Goal: Task Accomplishment & Management: Manage account settings

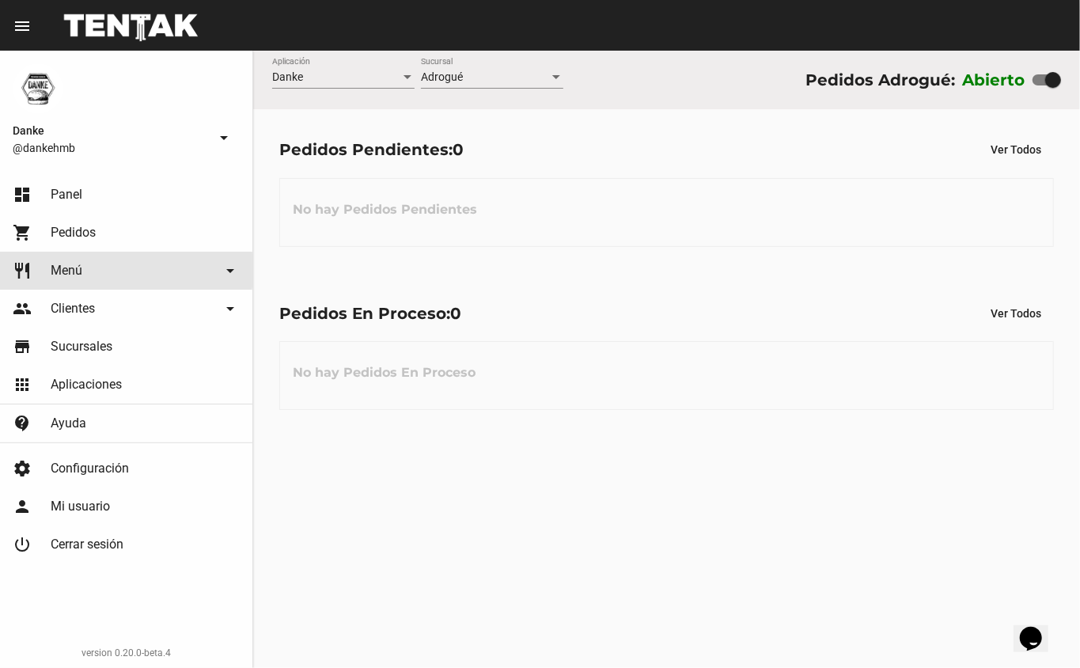
click at [68, 270] on span "Menú" at bounding box center [67, 271] width 32 height 16
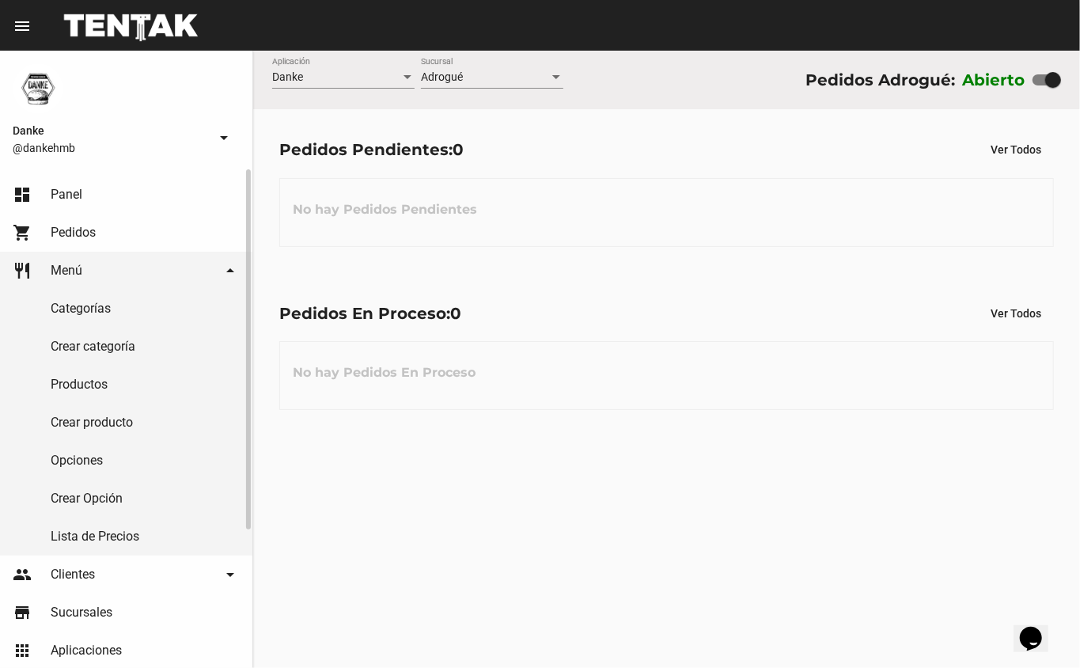
click at [71, 386] on link "Productos" at bounding box center [126, 385] width 252 height 38
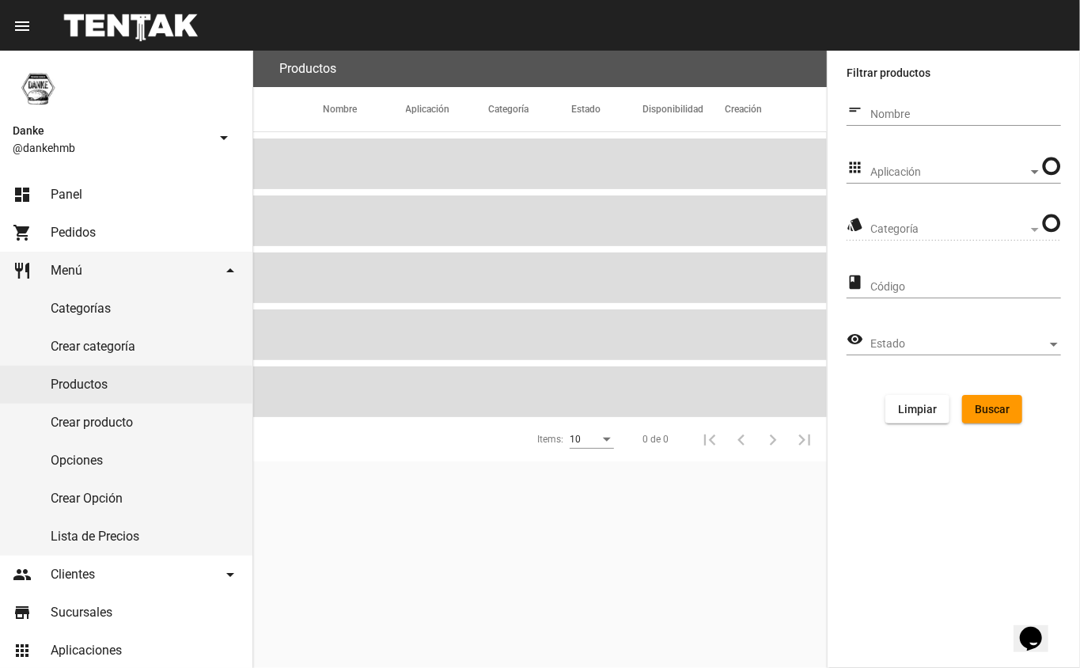
click at [894, 169] on span "Aplicación" at bounding box center [950, 172] width 158 height 13
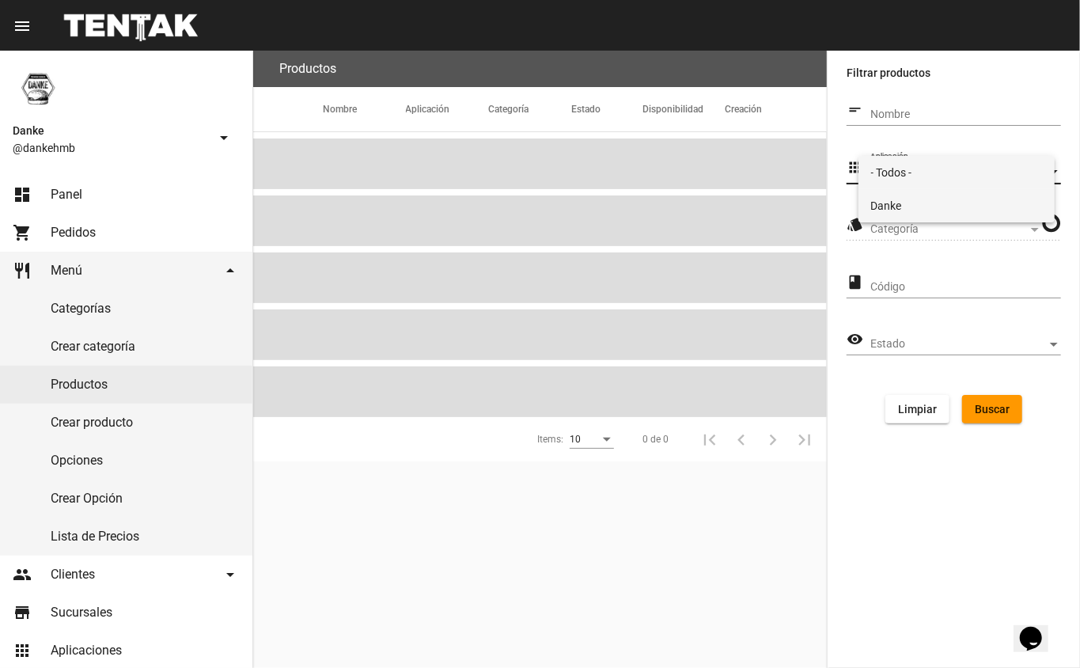
click at [893, 198] on span "Danke" at bounding box center [957, 205] width 172 height 33
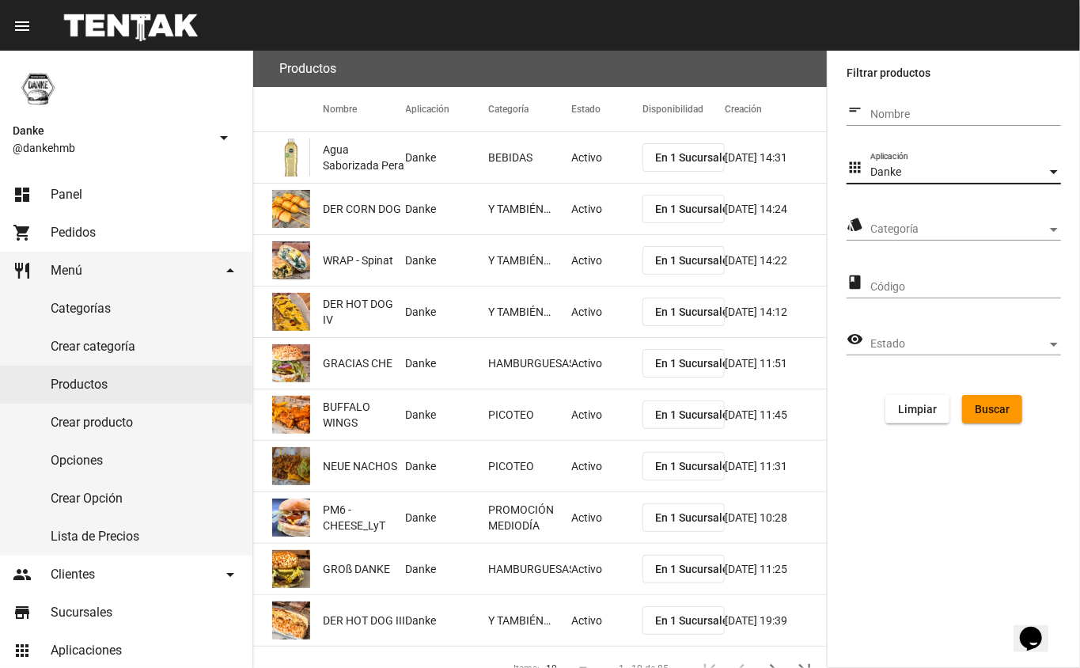
click at [886, 229] on span "Categoría" at bounding box center [959, 229] width 177 height 13
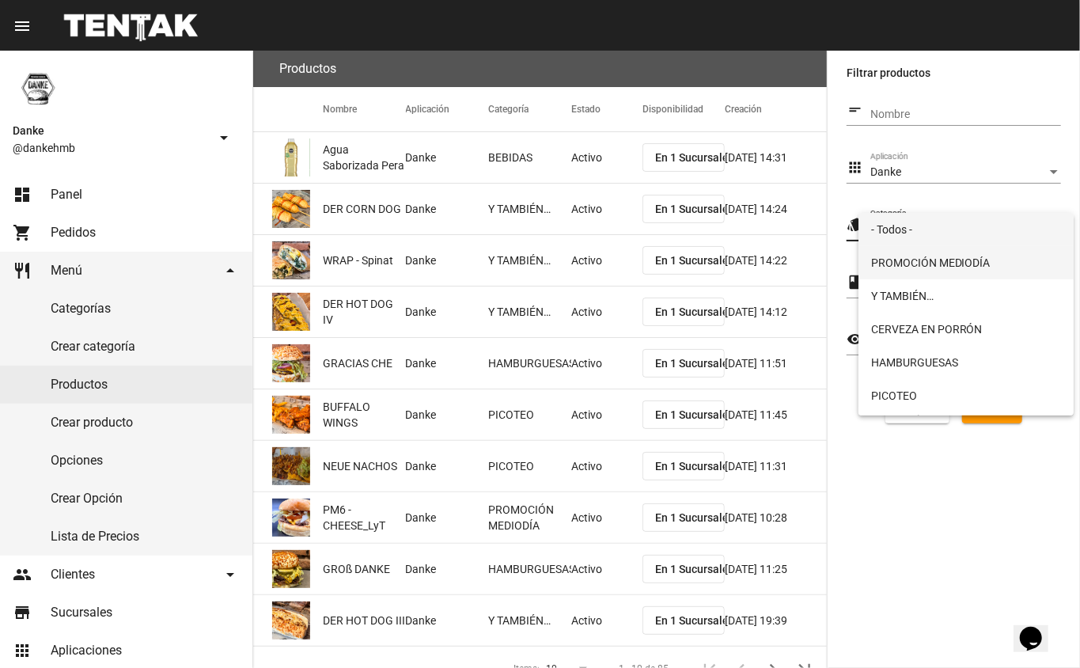
click at [900, 266] on span "PROMOCIÓN MEDIODÍA" at bounding box center [966, 262] width 191 height 33
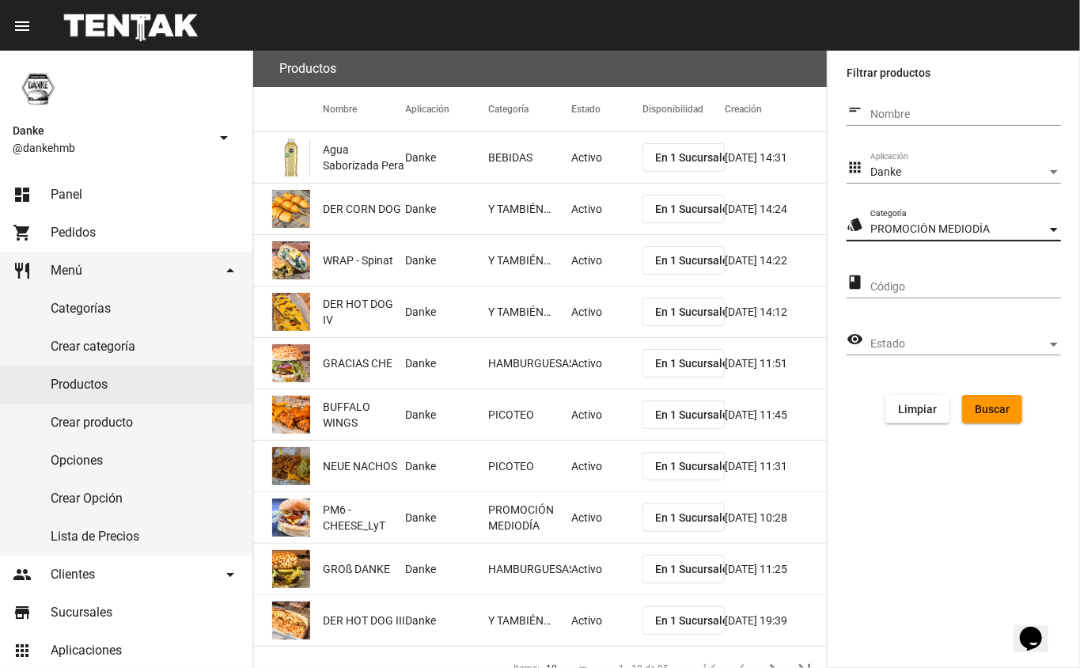
click at [989, 409] on span "Buscar" at bounding box center [992, 409] width 35 height 13
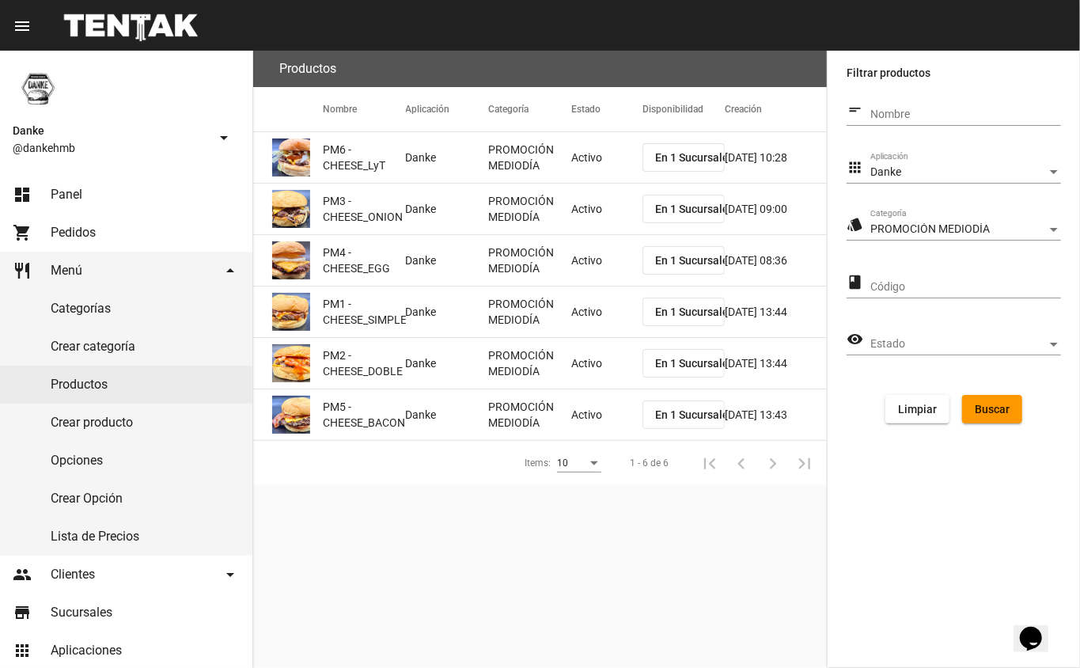
click at [602, 154] on mat-cell "Activo" at bounding box center [606, 157] width 71 height 51
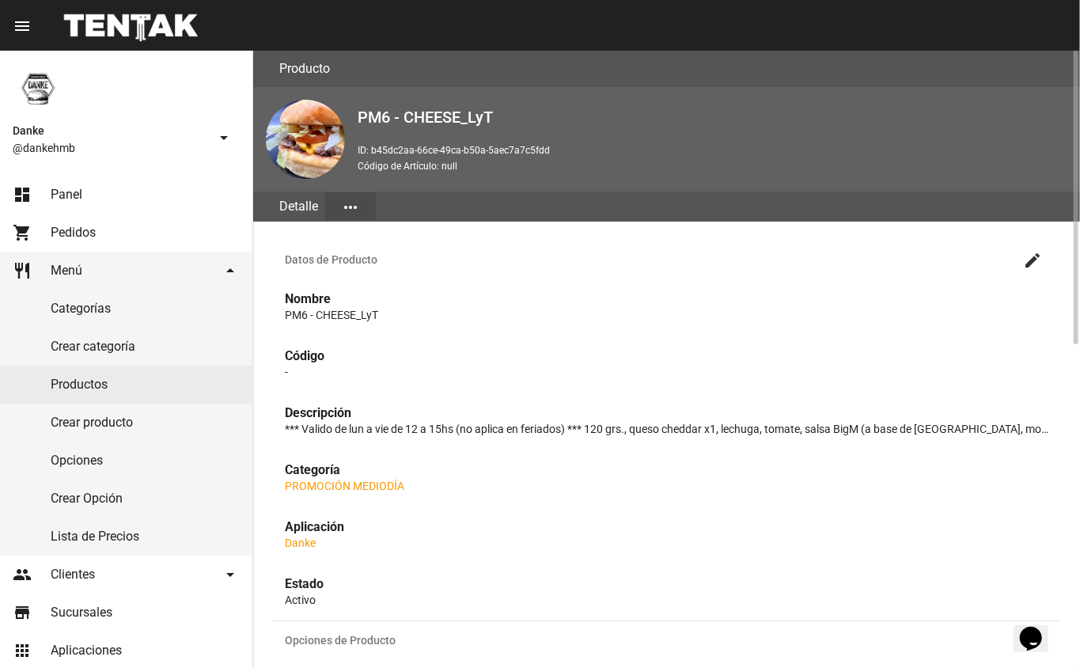
click at [1026, 264] on mat-icon "create" at bounding box center [1032, 260] width 19 height 19
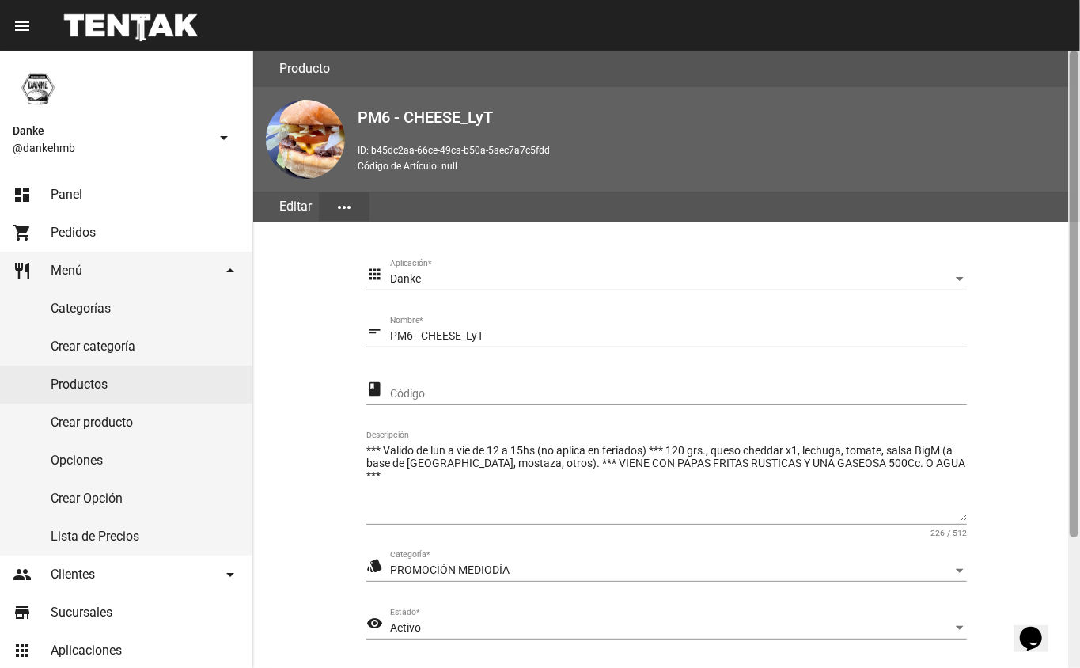
click at [1073, 557] on div at bounding box center [1075, 359] width 12 height 617
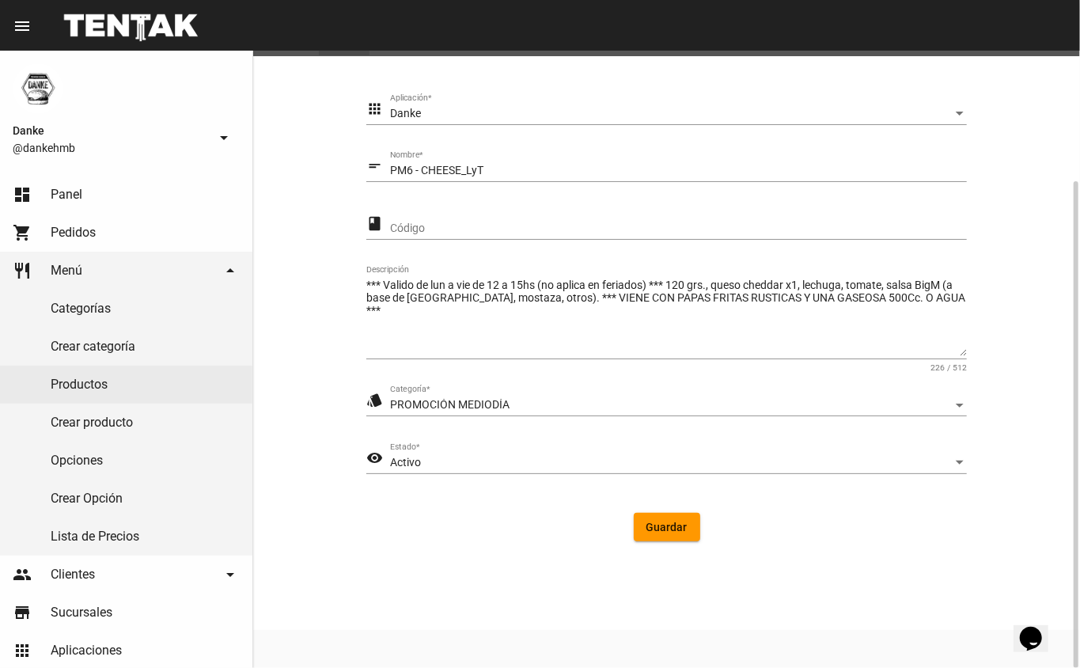
click at [513, 464] on div "Activo" at bounding box center [671, 463] width 563 height 13
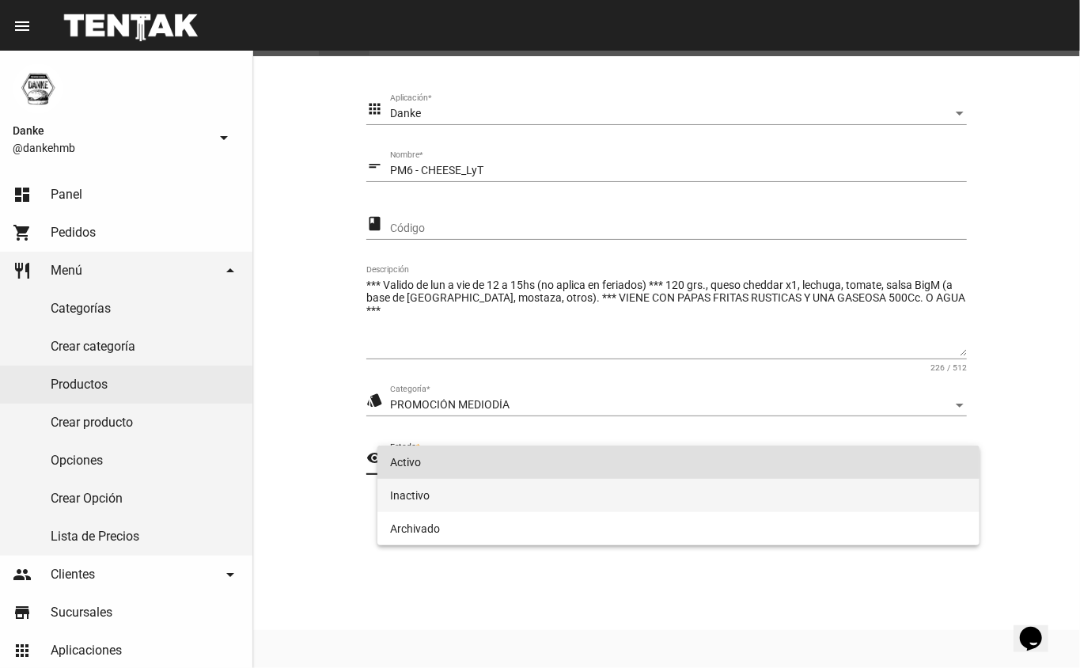
click at [476, 510] on span "Inactivo" at bounding box center [679, 495] width 578 height 33
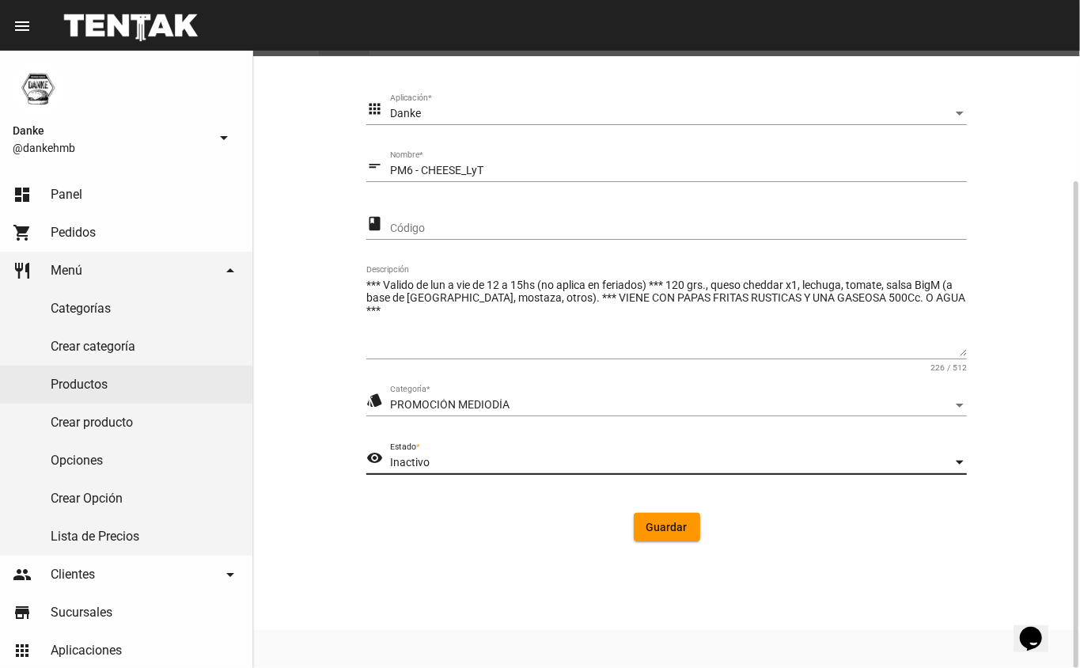
click at [665, 530] on span "Guardar" at bounding box center [667, 527] width 41 height 13
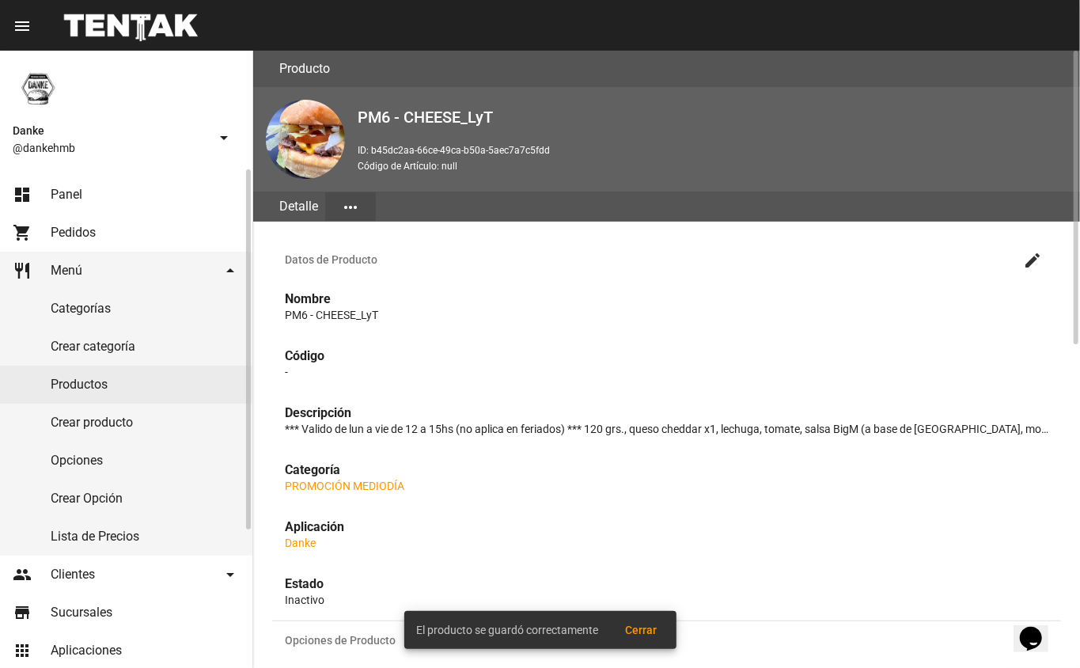
click at [90, 387] on link "Productos" at bounding box center [126, 385] width 252 height 38
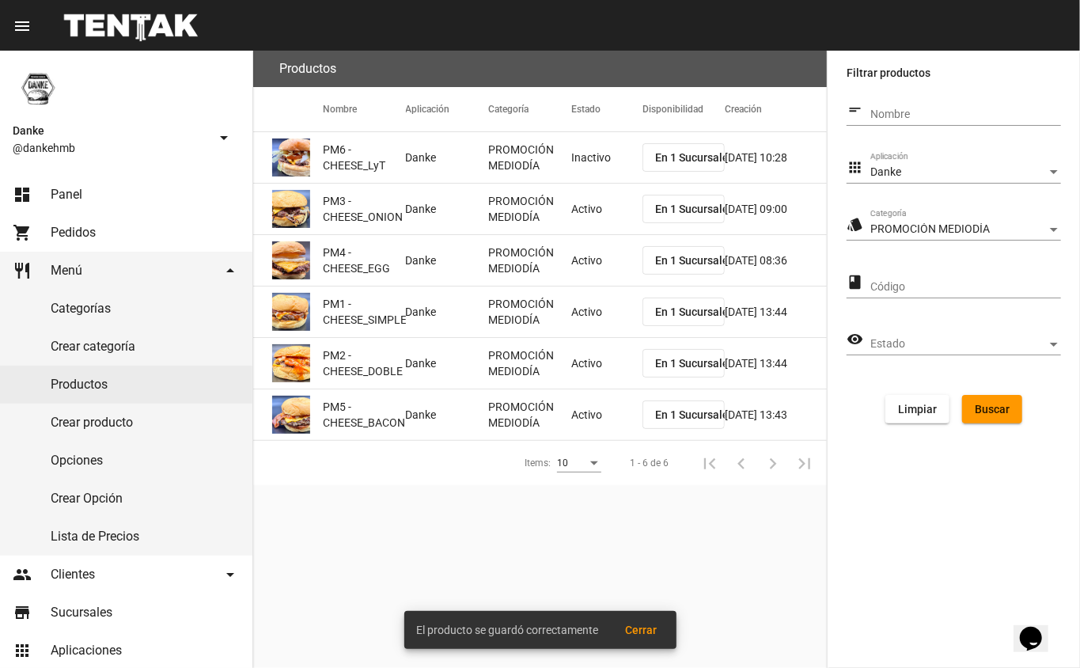
click at [579, 216] on mat-cell "Activo" at bounding box center [606, 209] width 71 height 51
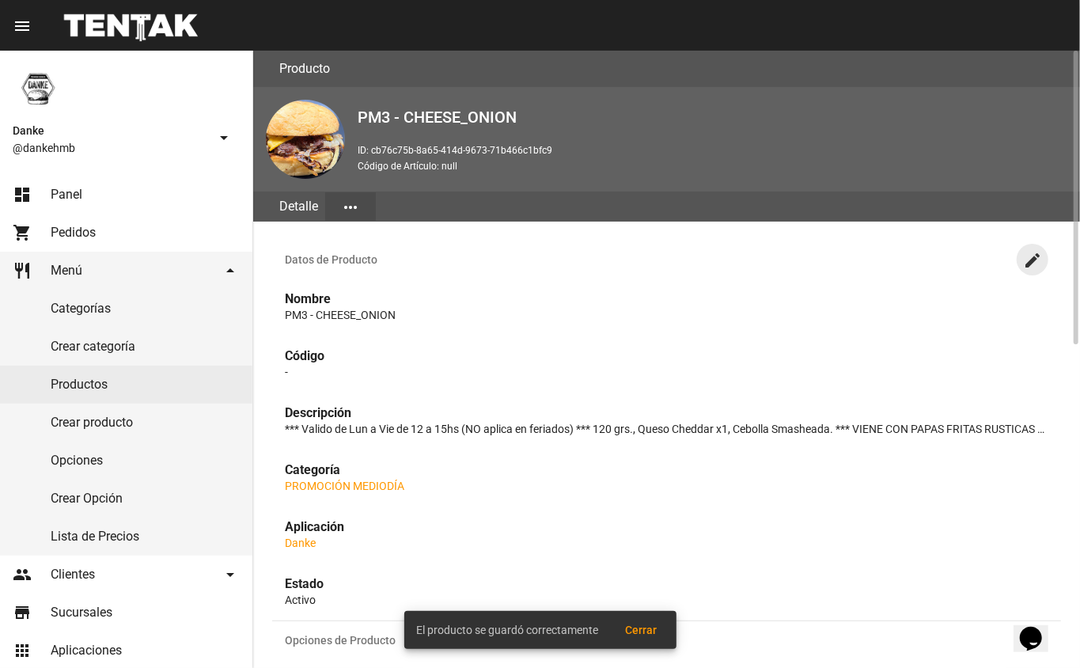
click at [1033, 264] on mat-icon "create" at bounding box center [1032, 260] width 19 height 19
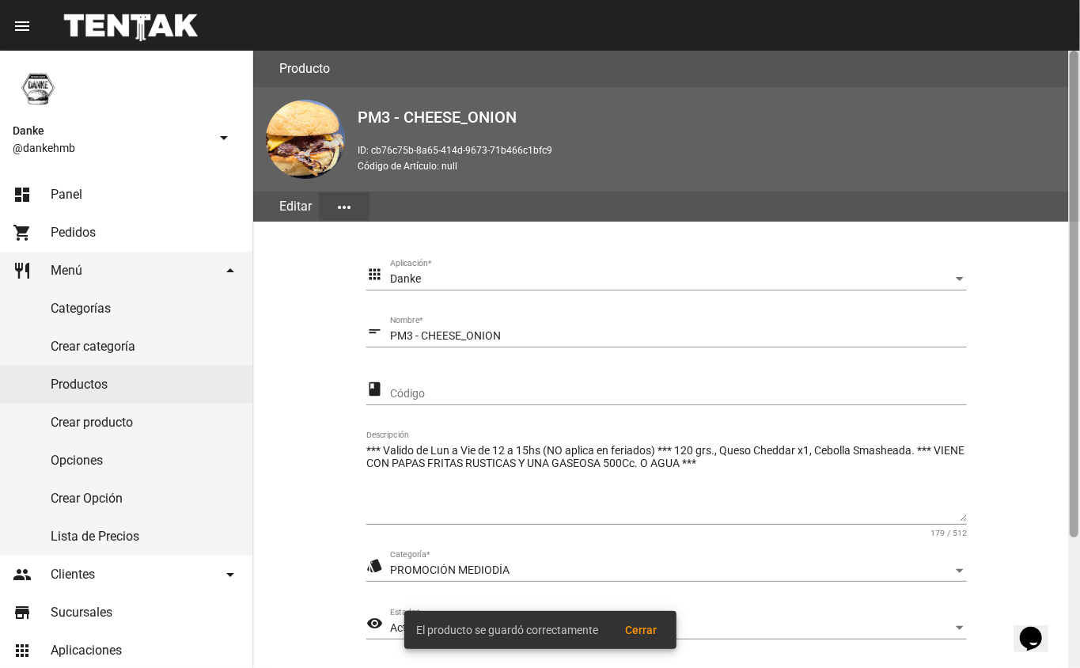
click at [1075, 535] on div at bounding box center [1074, 294] width 9 height 487
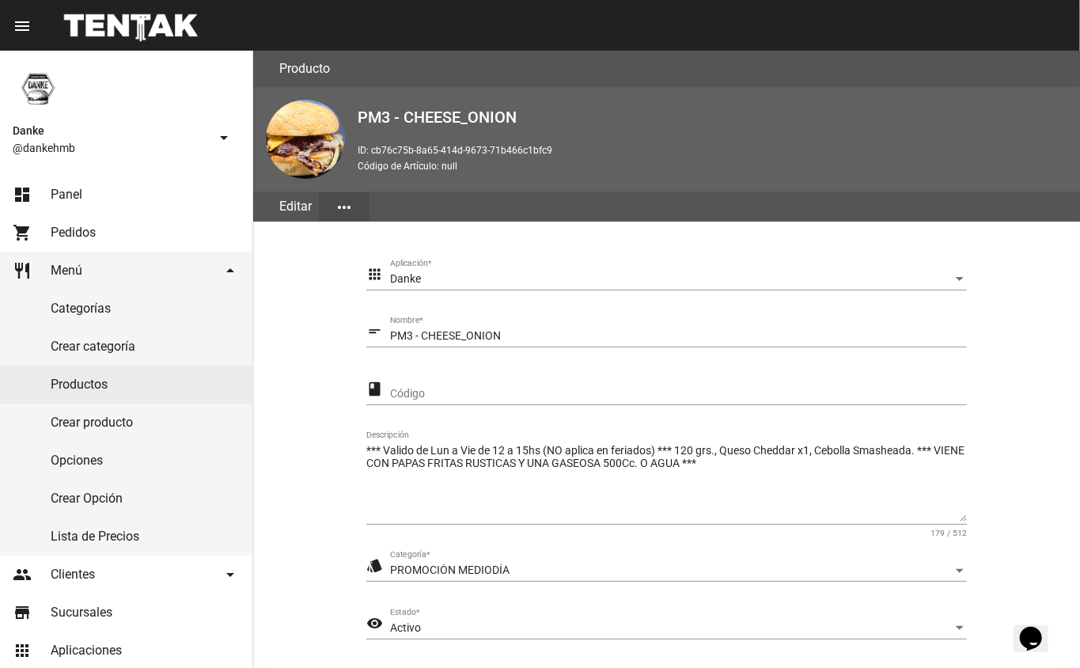
click at [416, 621] on span "Activo" at bounding box center [405, 627] width 31 height 13
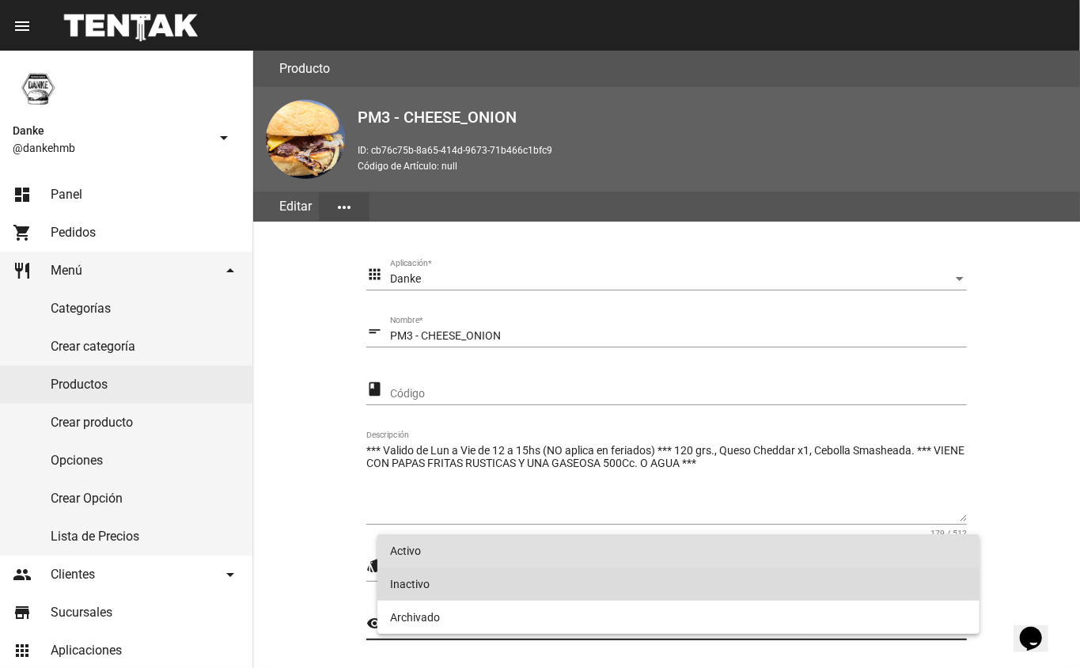
click at [423, 576] on span "Inactivo" at bounding box center [679, 584] width 578 height 33
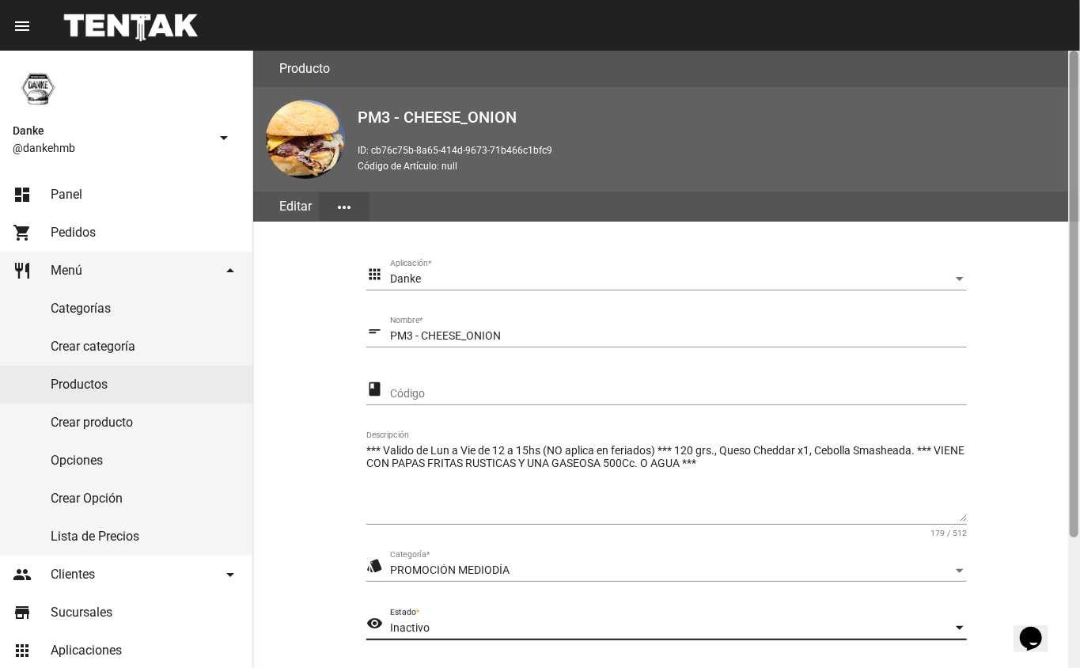
click at [1073, 570] on div at bounding box center [1075, 359] width 12 height 617
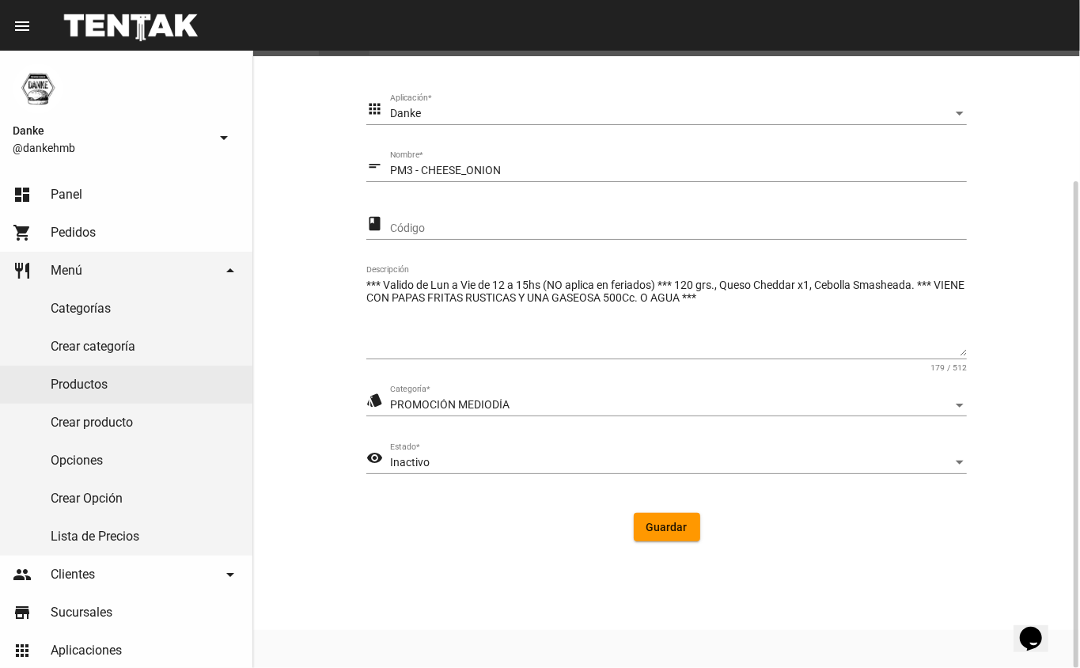
click at [673, 524] on span "Guardar" at bounding box center [667, 527] width 41 height 13
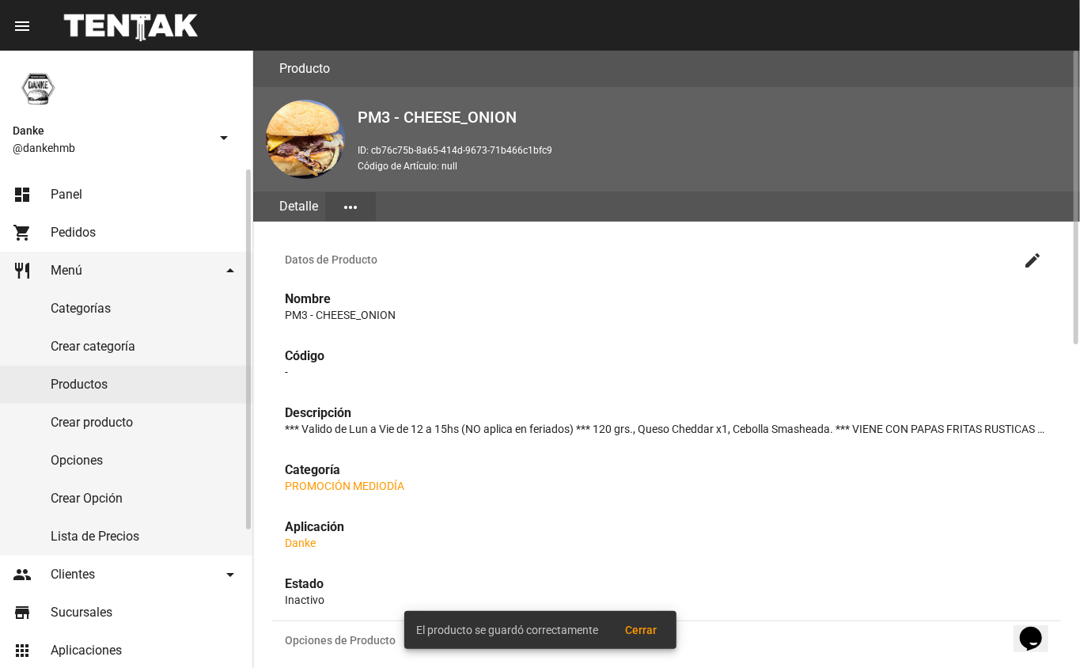
click at [81, 389] on link "Productos" at bounding box center [126, 385] width 252 height 38
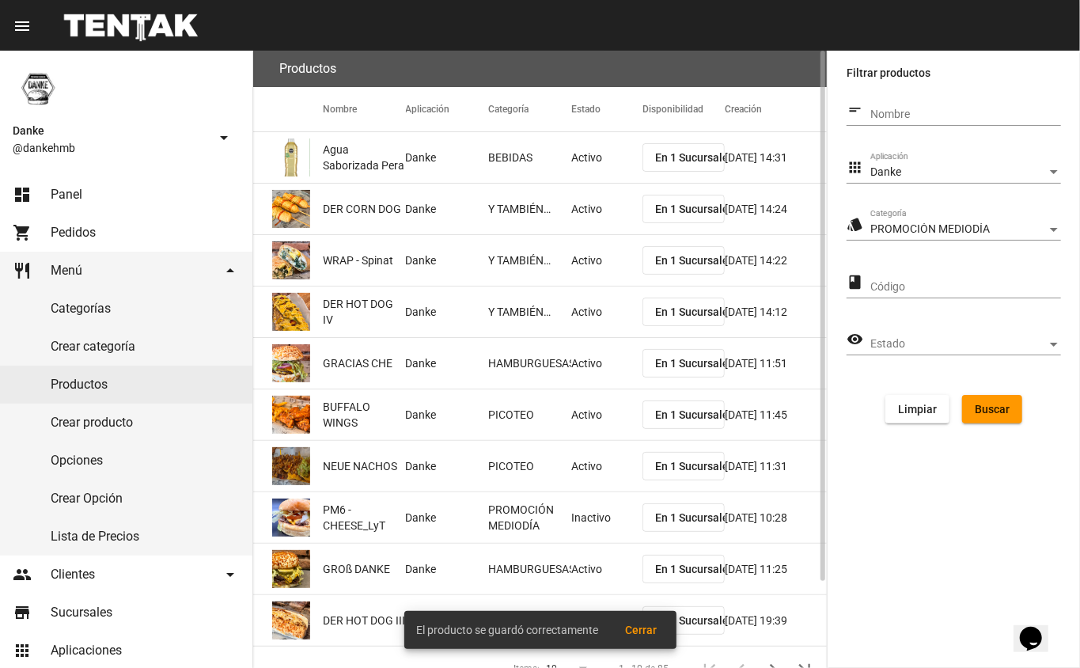
click at [988, 415] on span "Buscar" at bounding box center [992, 409] width 35 height 13
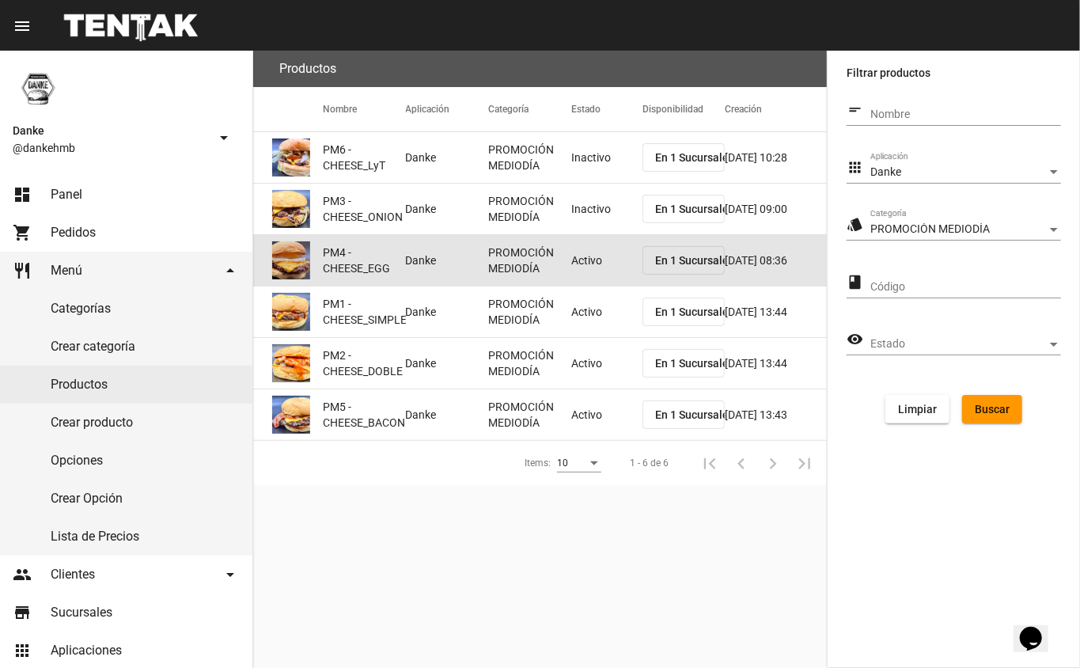
click at [599, 264] on mat-cell "Activo" at bounding box center [606, 260] width 71 height 51
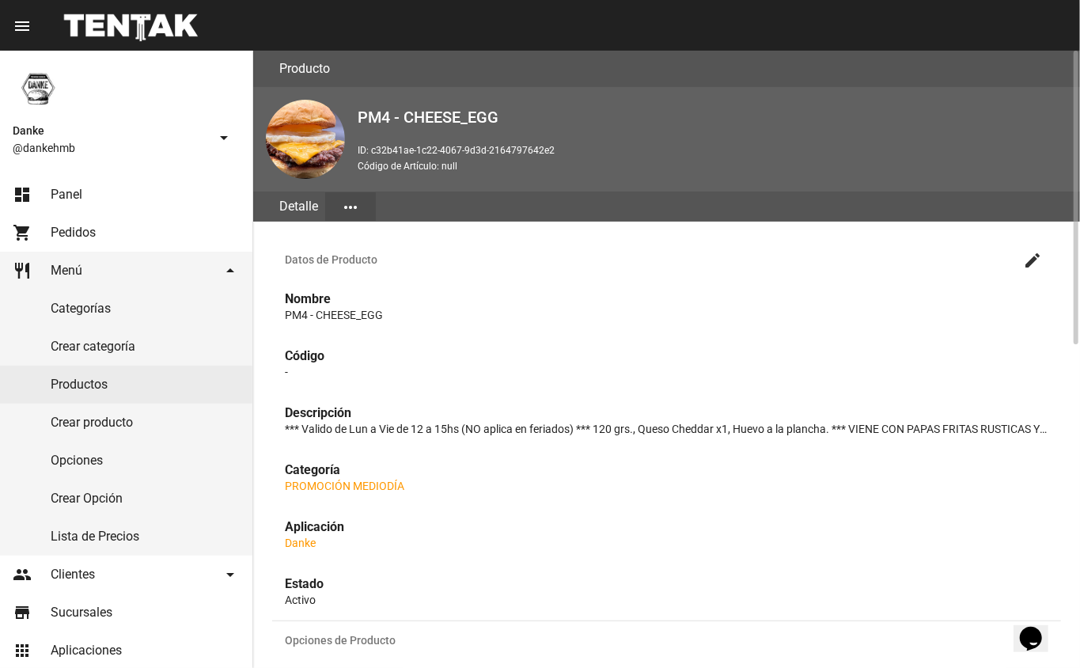
click at [1033, 260] on mat-icon "create" at bounding box center [1032, 260] width 19 height 19
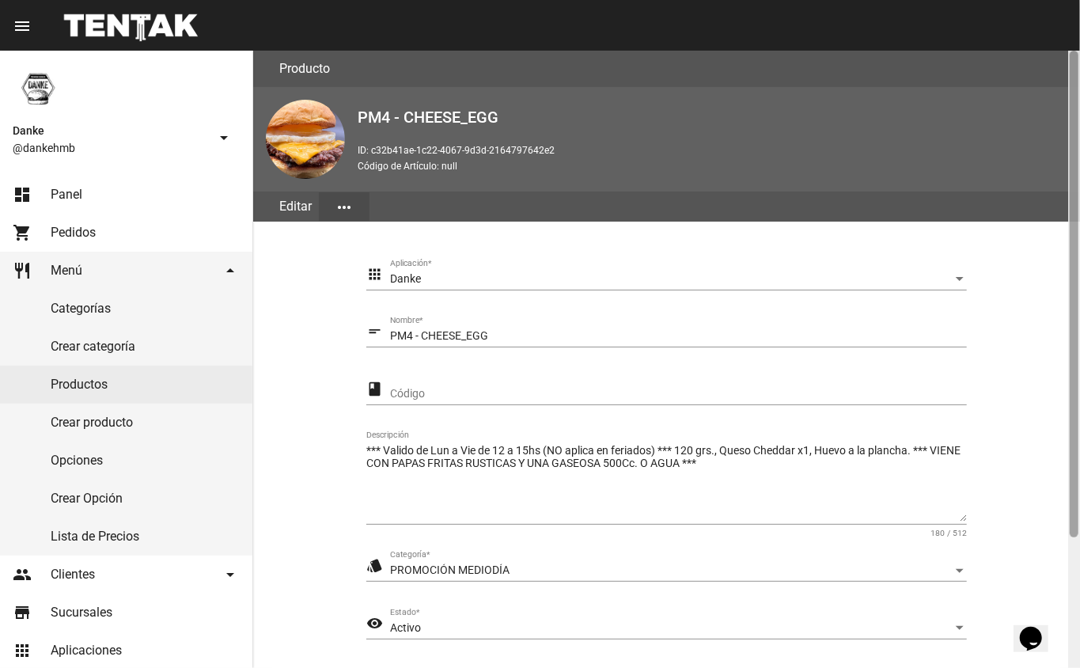
click at [1069, 576] on div at bounding box center [1075, 359] width 12 height 617
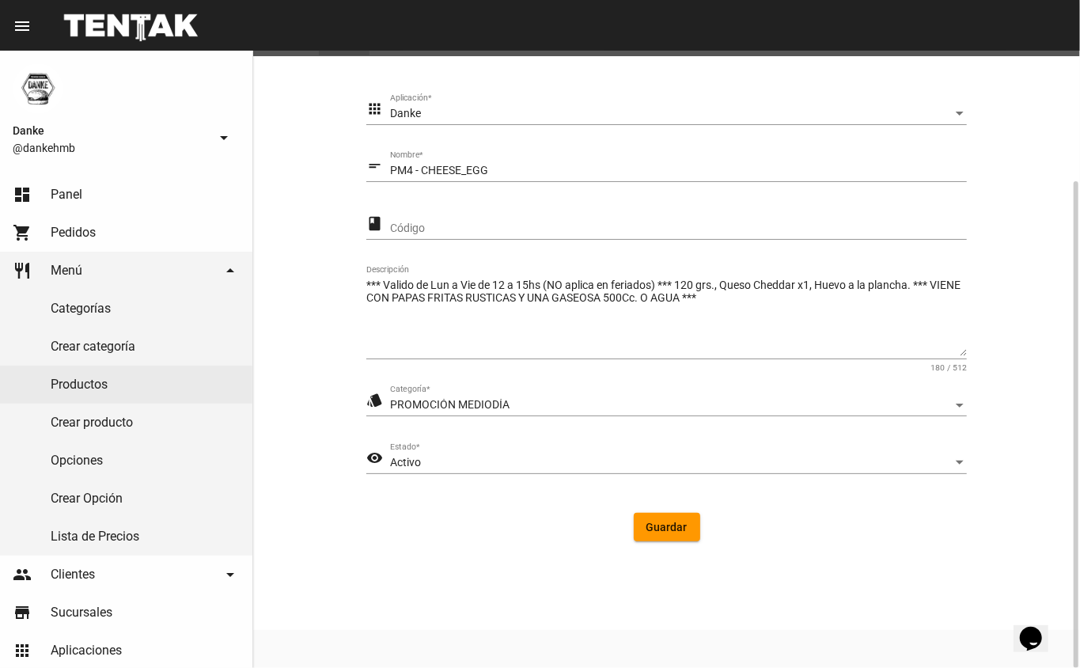
click at [409, 457] on span "Activo" at bounding box center [405, 462] width 31 height 13
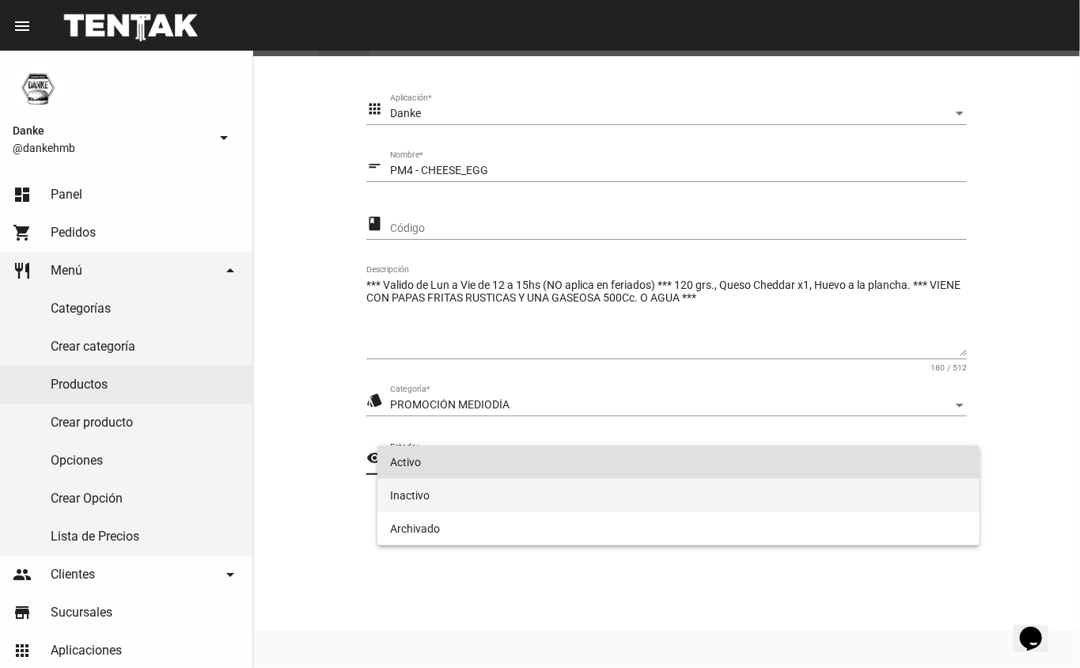
click at [415, 500] on span "Inactivo" at bounding box center [679, 495] width 578 height 33
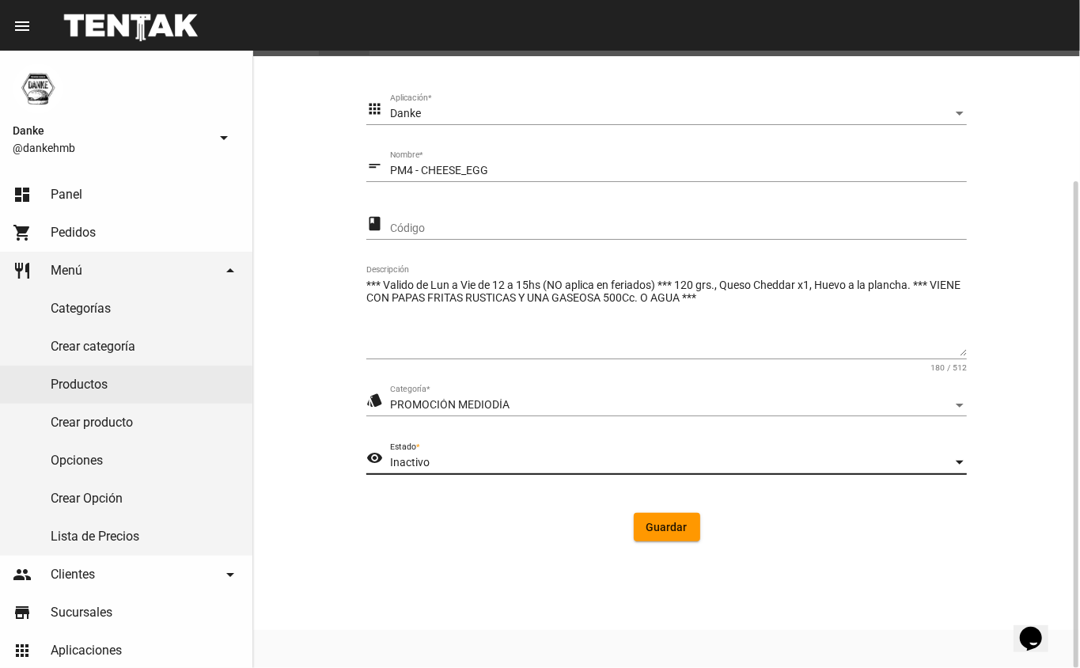
click at [670, 535] on button "Guardar" at bounding box center [667, 527] width 66 height 28
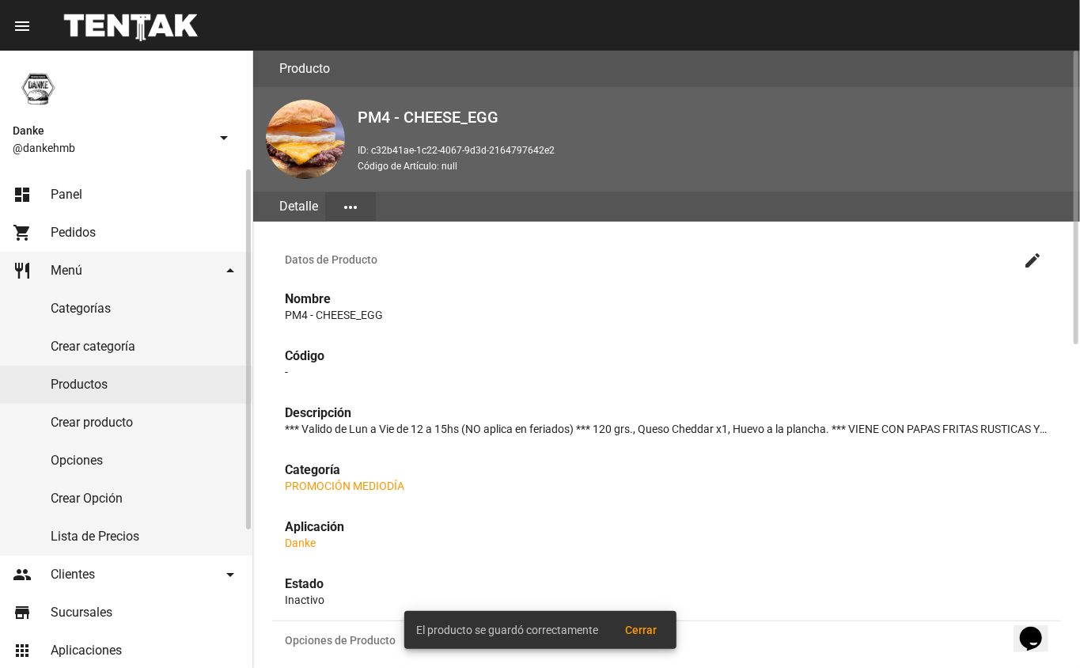
click at [84, 389] on link "Productos" at bounding box center [126, 385] width 252 height 38
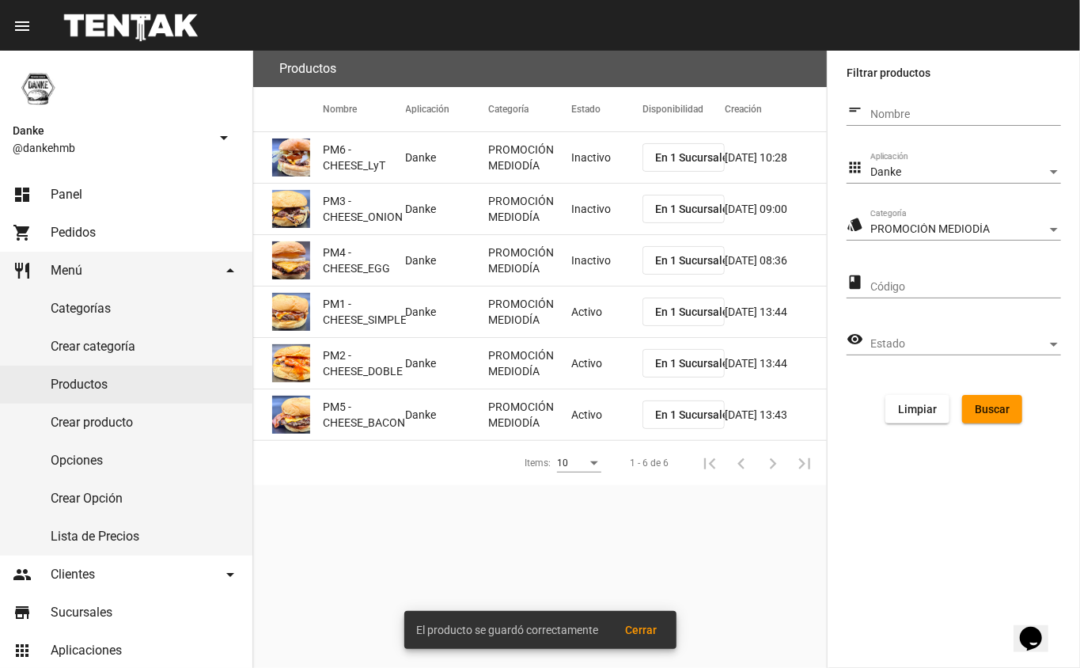
click at [590, 320] on mat-cell "Activo" at bounding box center [606, 312] width 71 height 51
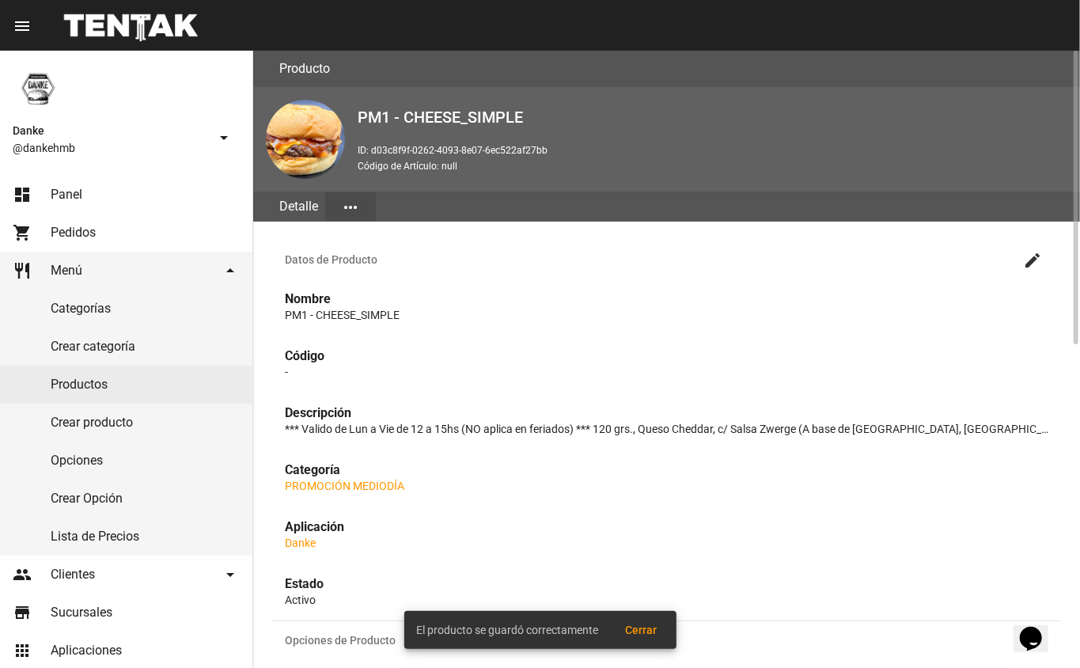
click at [1027, 261] on mat-icon "create" at bounding box center [1032, 260] width 19 height 19
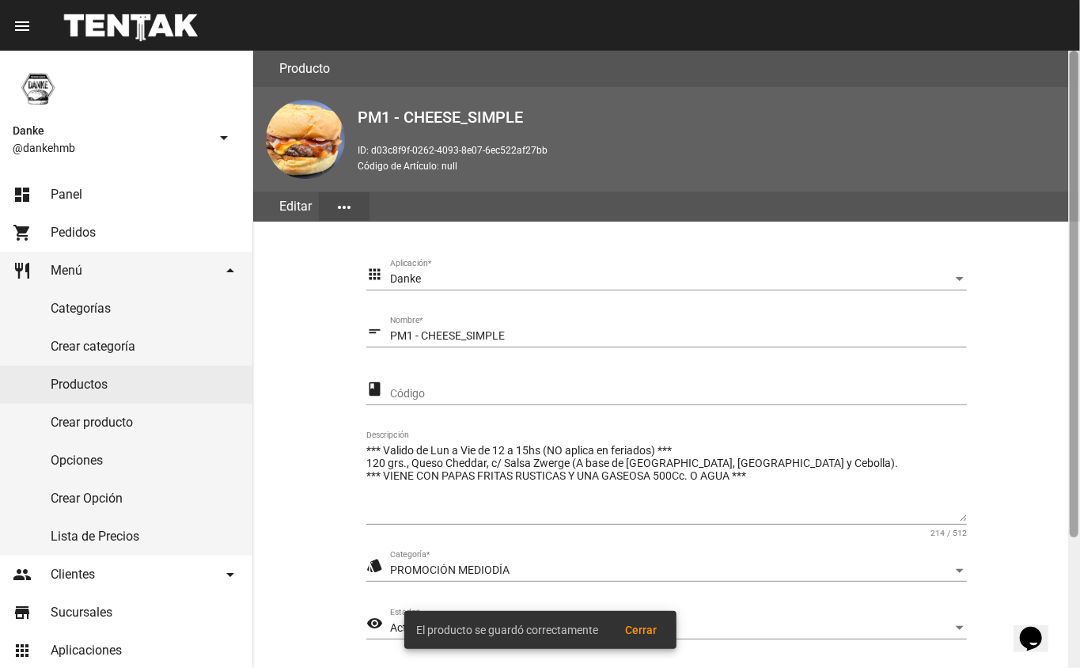
click at [1069, 545] on div at bounding box center [1075, 359] width 12 height 617
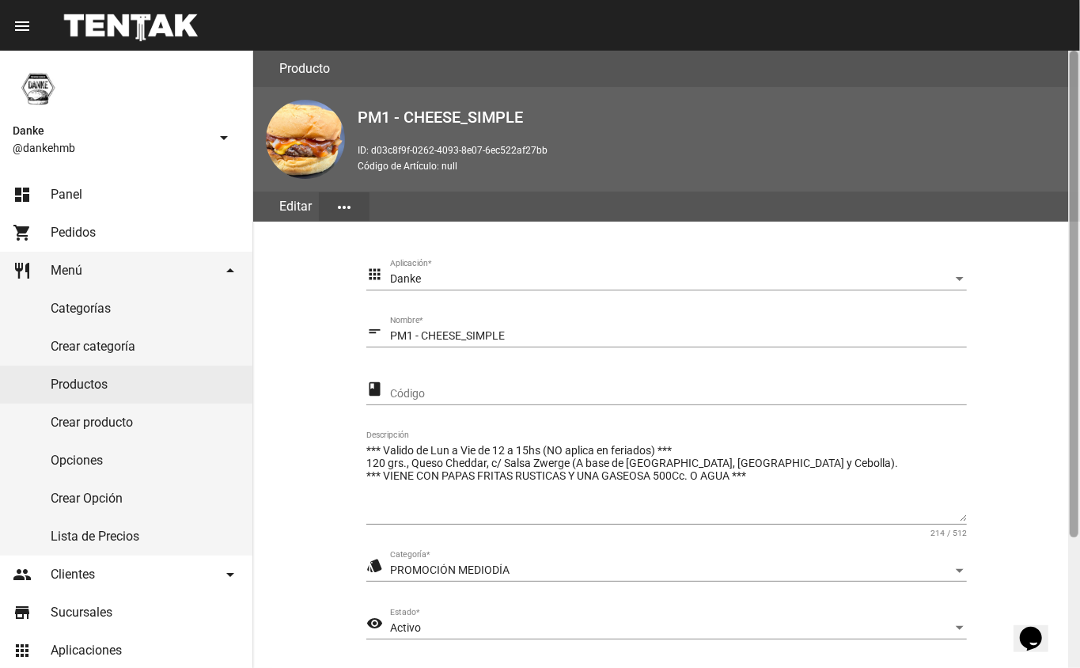
scroll to position [165, 0]
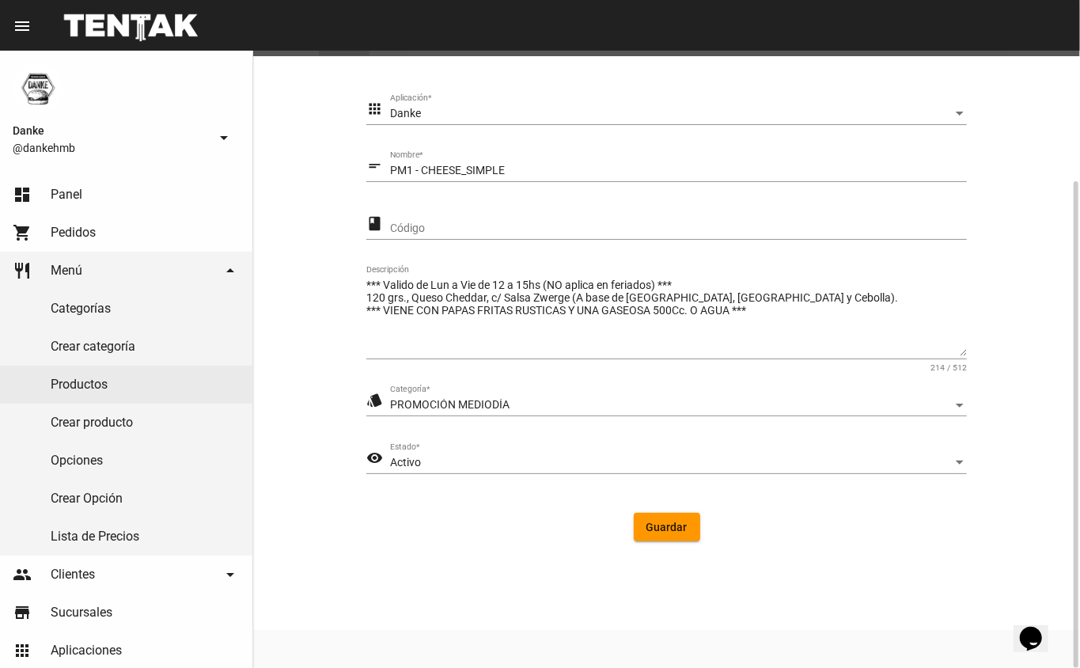
click at [406, 459] on span "Activo" at bounding box center [405, 462] width 31 height 13
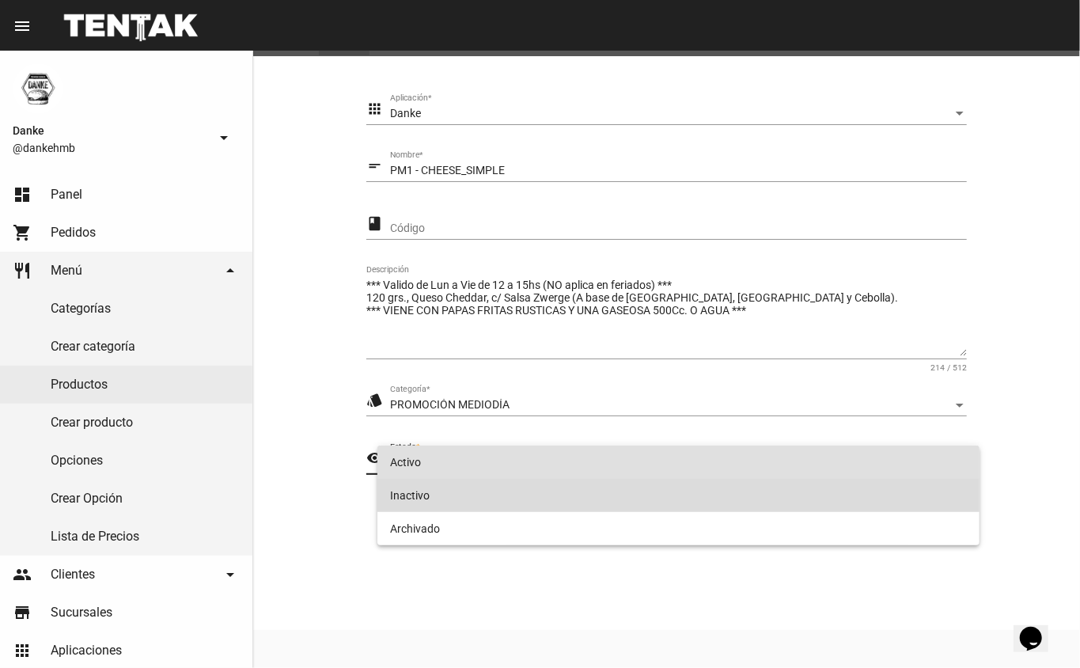
click at [412, 499] on span "Inactivo" at bounding box center [679, 495] width 578 height 33
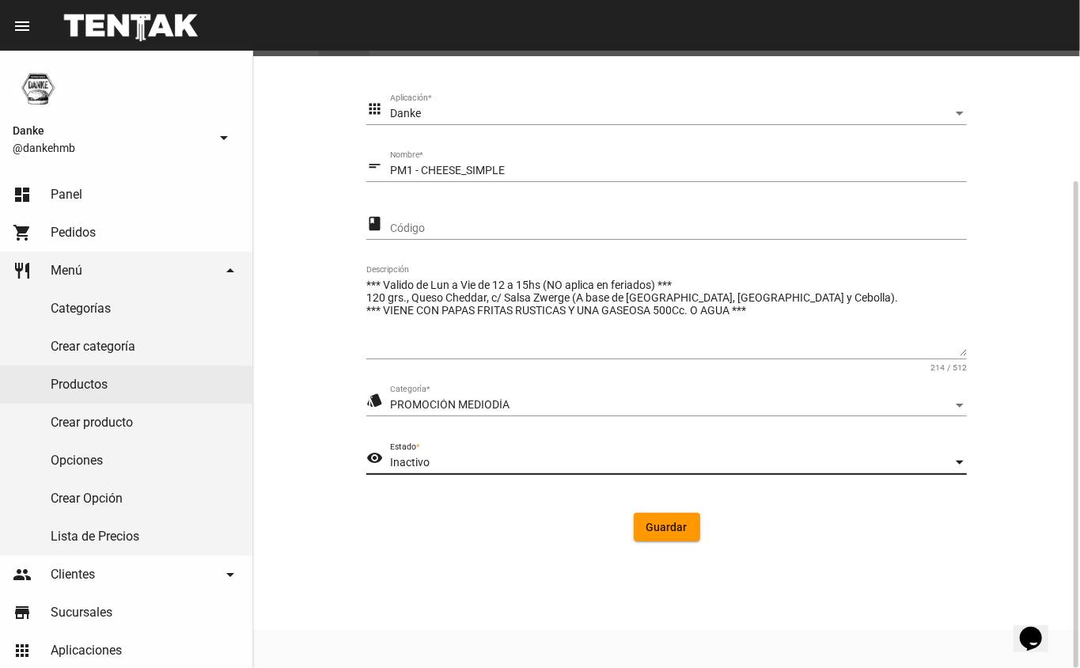
click at [666, 526] on span "Guardar" at bounding box center [667, 527] width 41 height 13
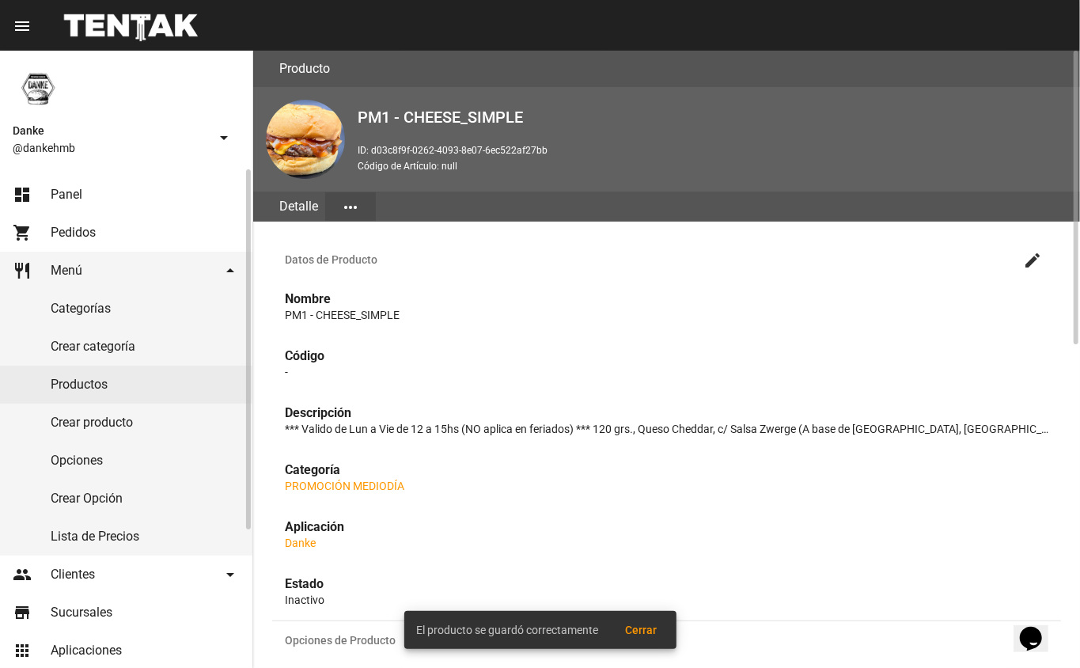
click at [77, 382] on link "Productos" at bounding box center [126, 385] width 252 height 38
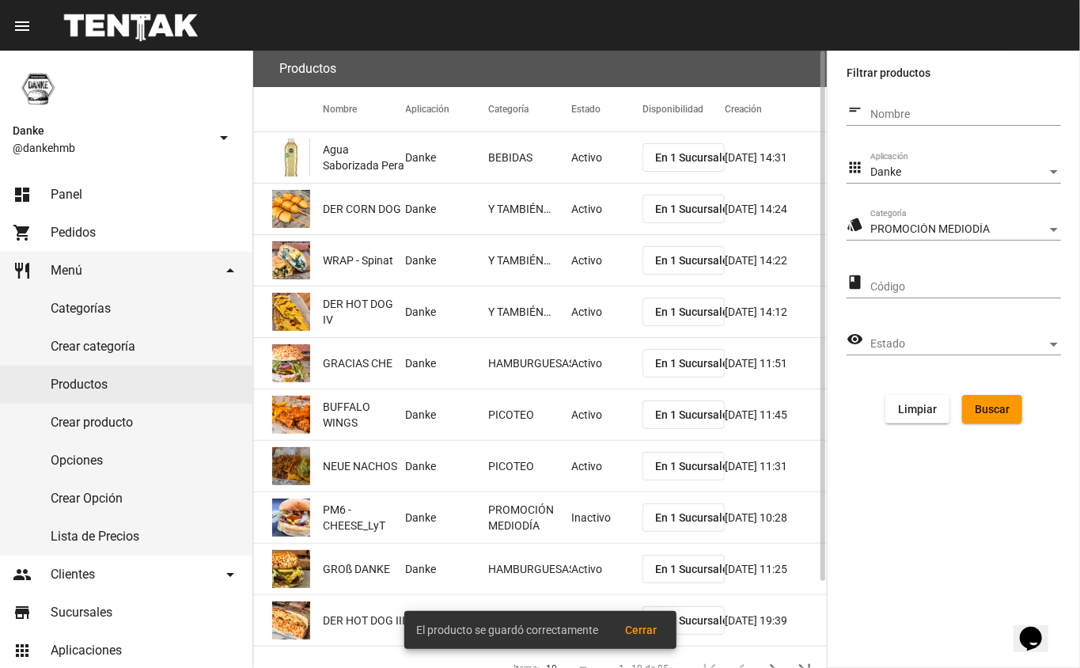
click at [986, 418] on button "Buscar" at bounding box center [992, 409] width 60 height 28
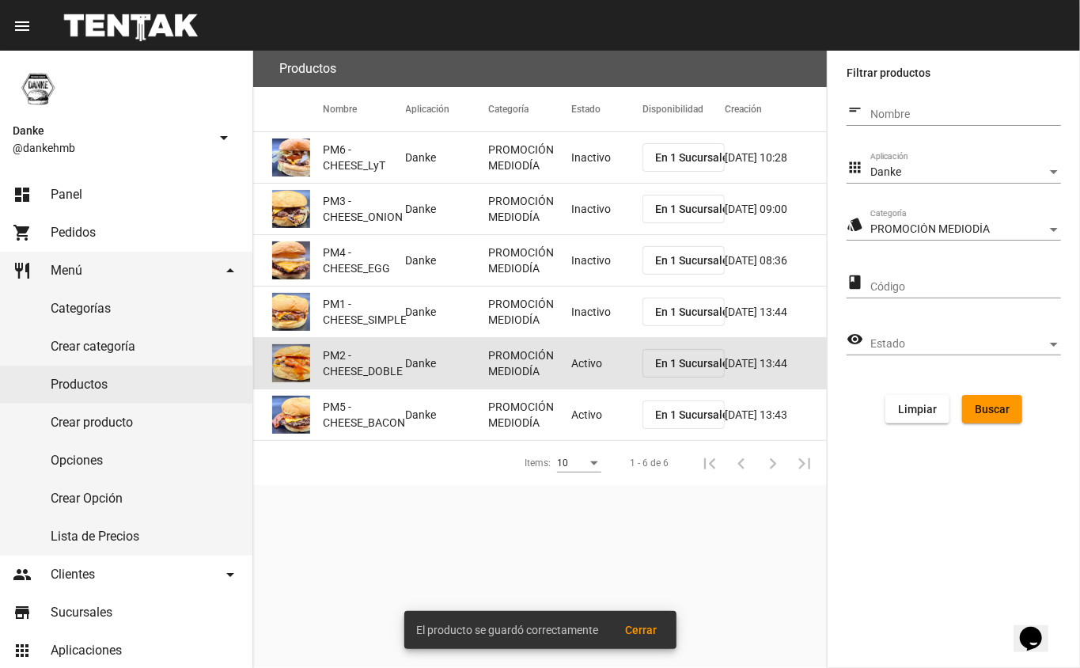
click at [574, 378] on mat-cell "Activo" at bounding box center [606, 363] width 71 height 51
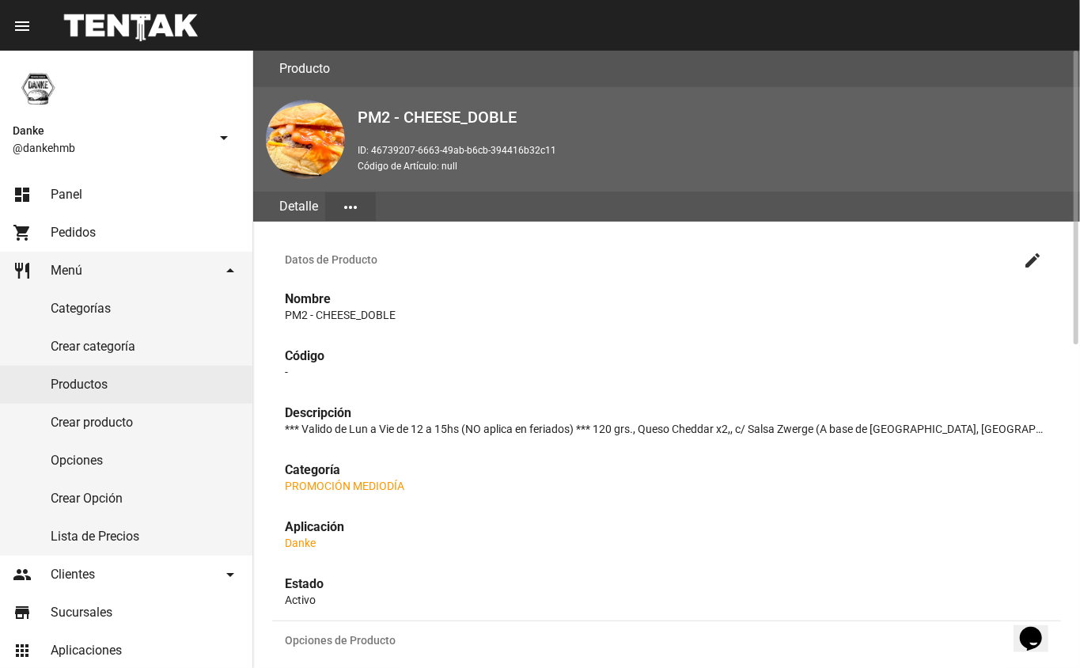
click at [1026, 261] on mat-icon "create" at bounding box center [1032, 260] width 19 height 19
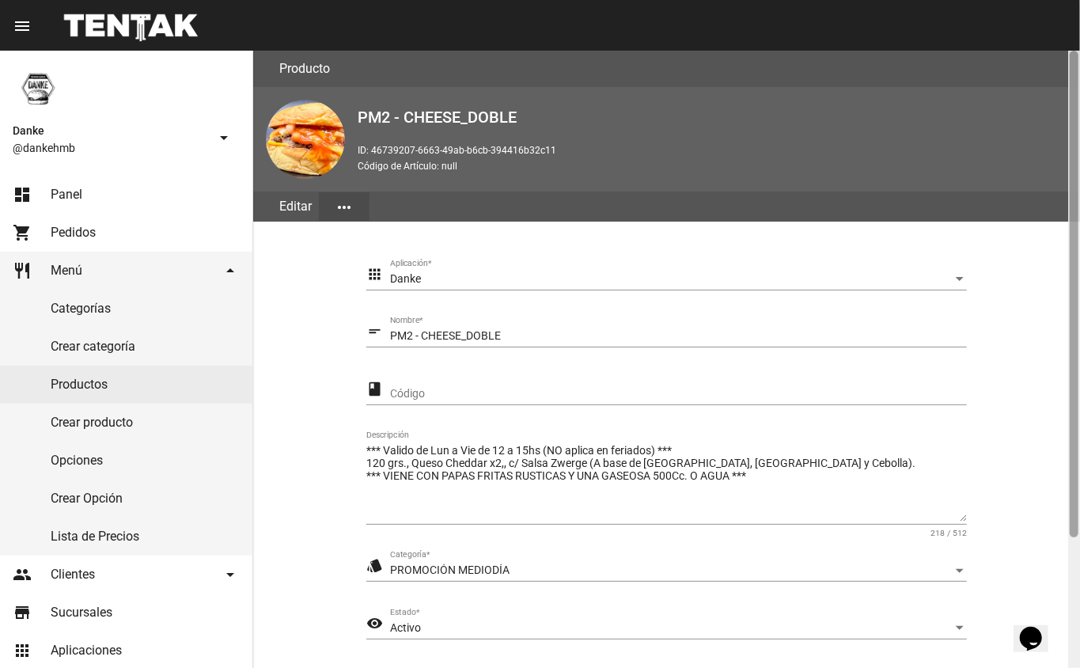
click at [1069, 574] on div at bounding box center [1075, 359] width 12 height 617
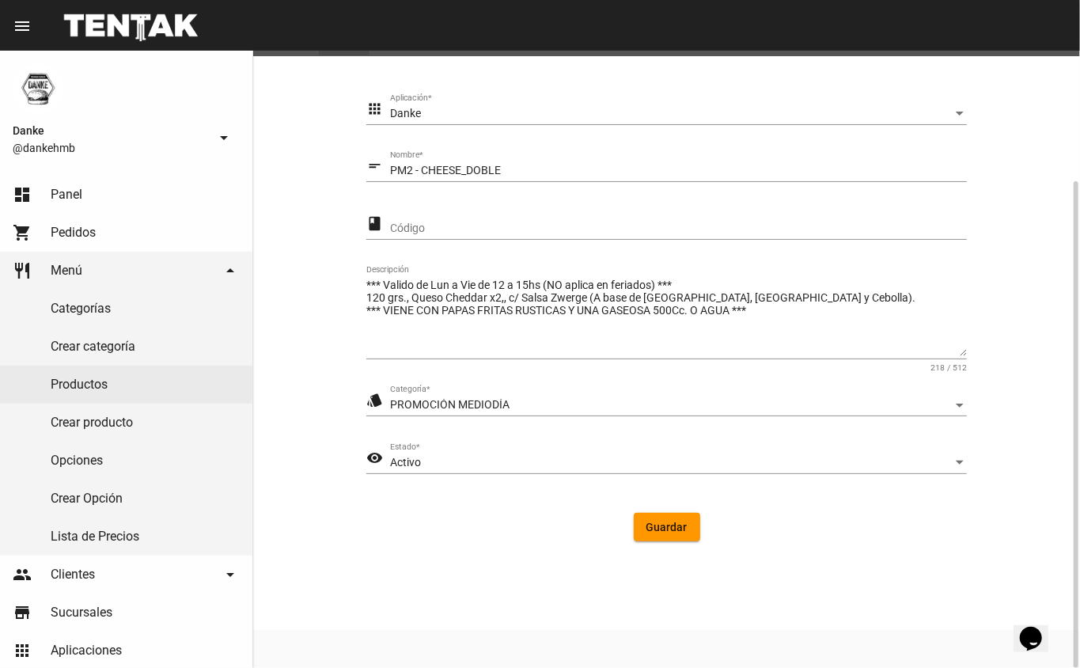
click at [402, 463] on span "Activo" at bounding box center [405, 462] width 31 height 13
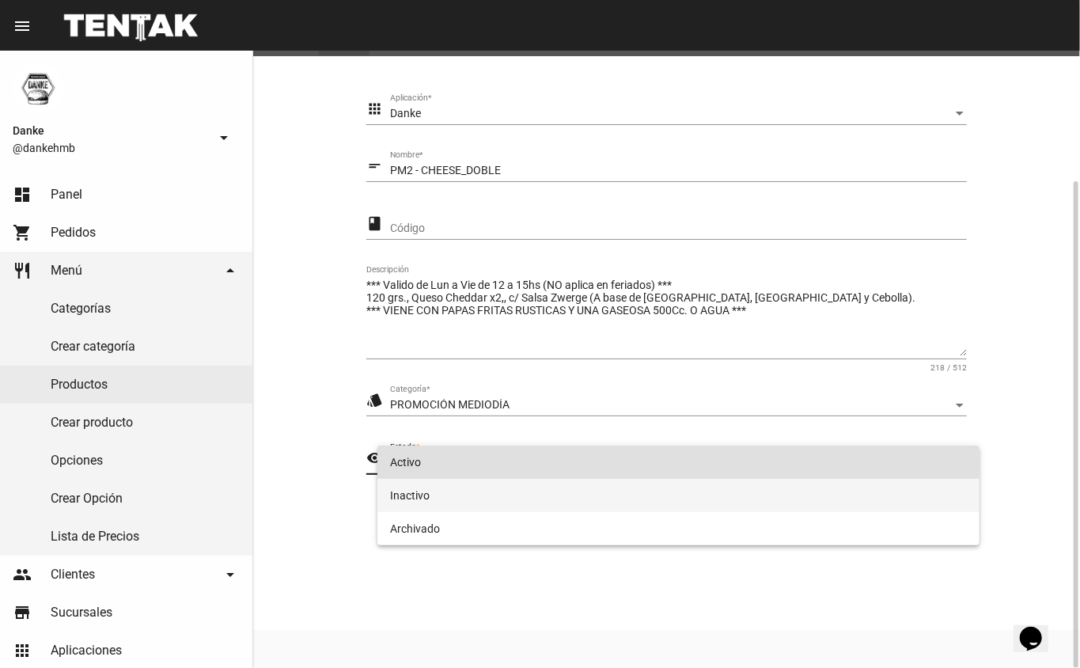
click at [412, 498] on span "Inactivo" at bounding box center [679, 495] width 578 height 33
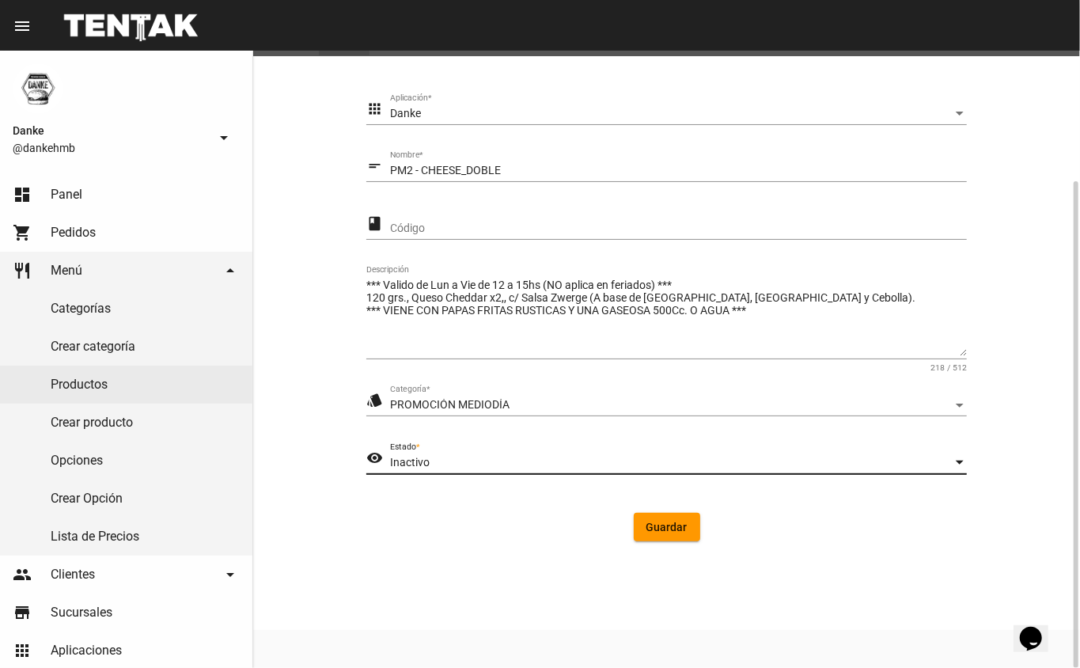
click at [669, 533] on span "Guardar" at bounding box center [667, 527] width 41 height 13
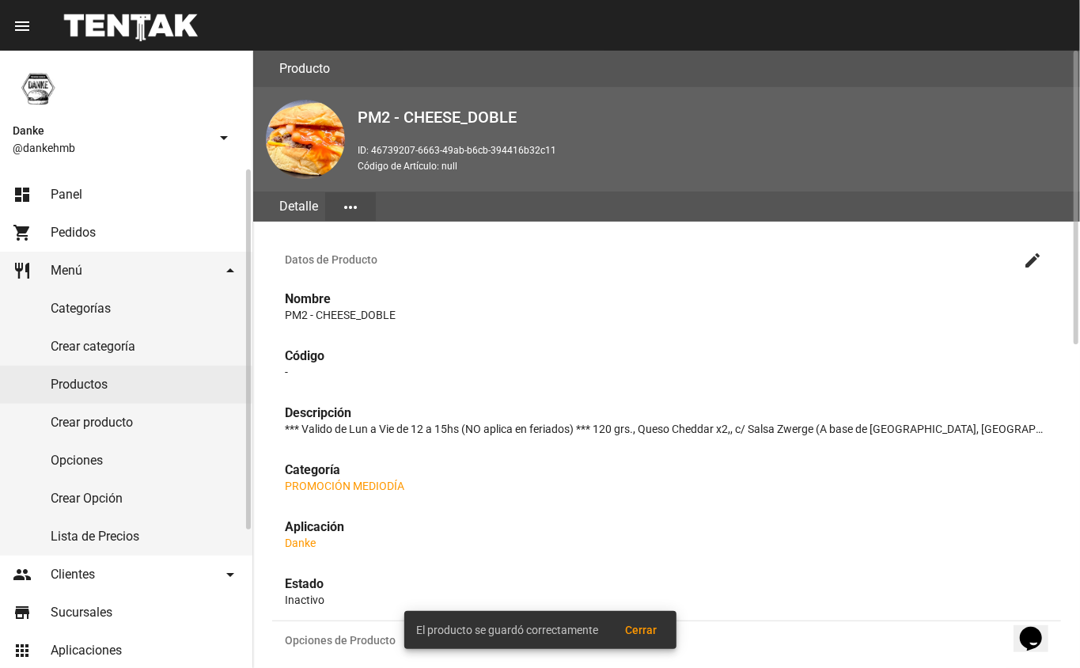
click at [66, 385] on link "Productos" at bounding box center [126, 385] width 252 height 38
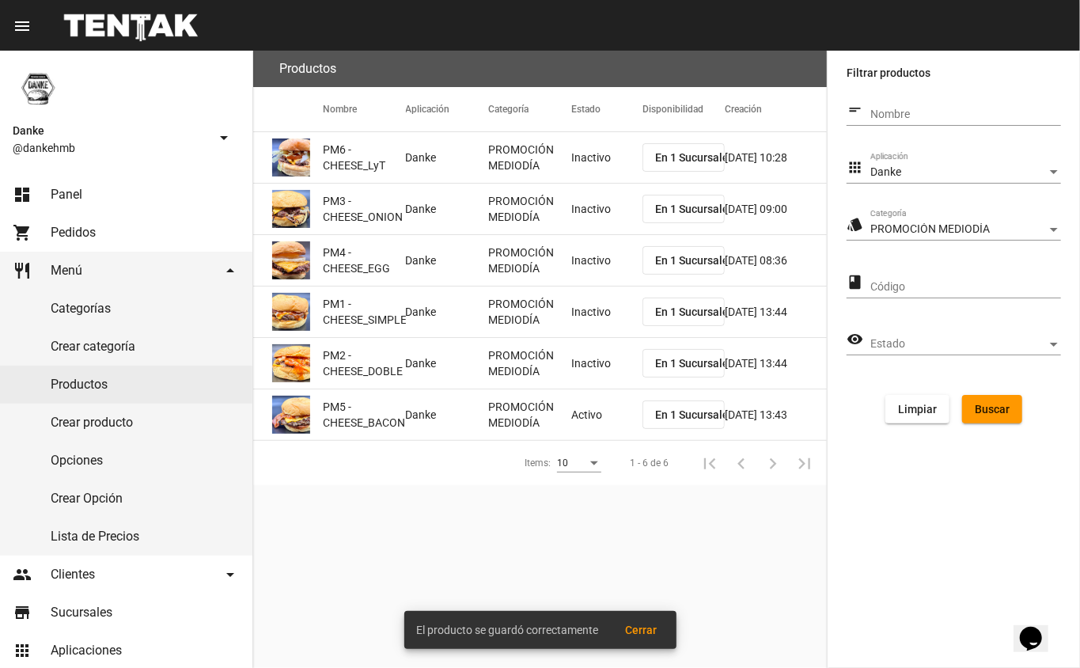
click at [583, 410] on mat-cell "Activo" at bounding box center [606, 414] width 71 height 51
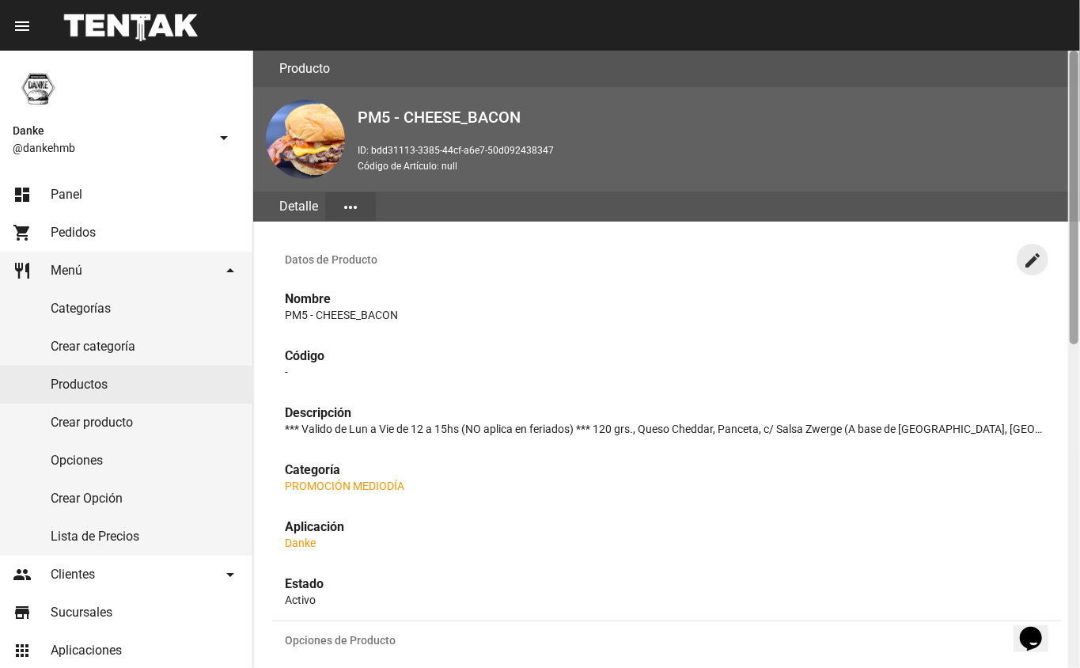
click at [1069, 568] on div at bounding box center [1075, 359] width 12 height 617
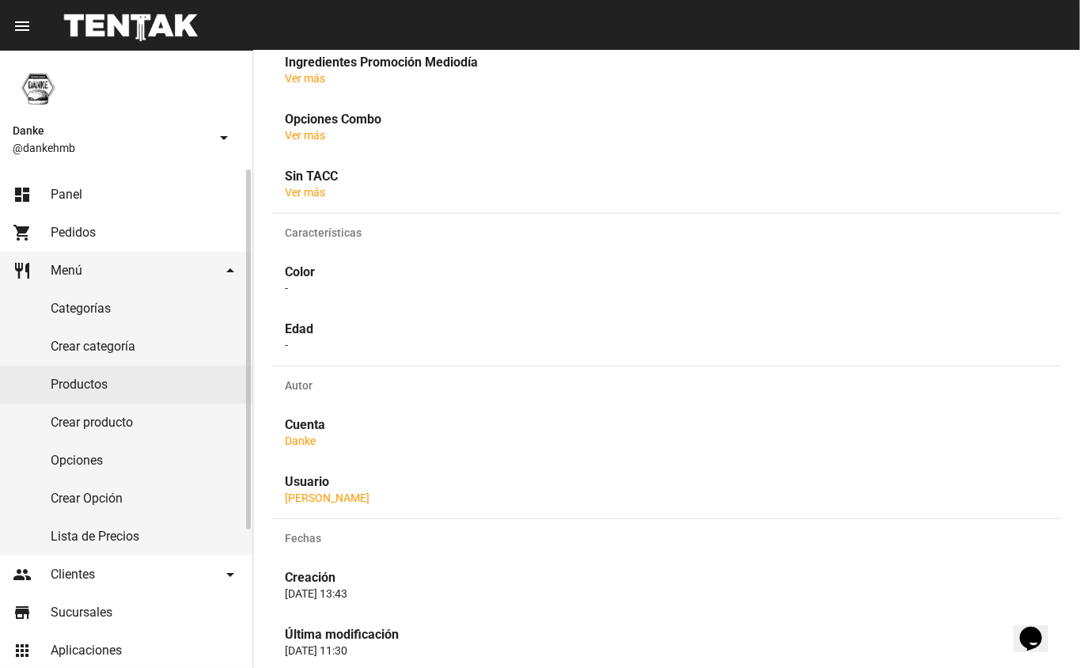
click at [67, 384] on link "Productos" at bounding box center [126, 385] width 252 height 38
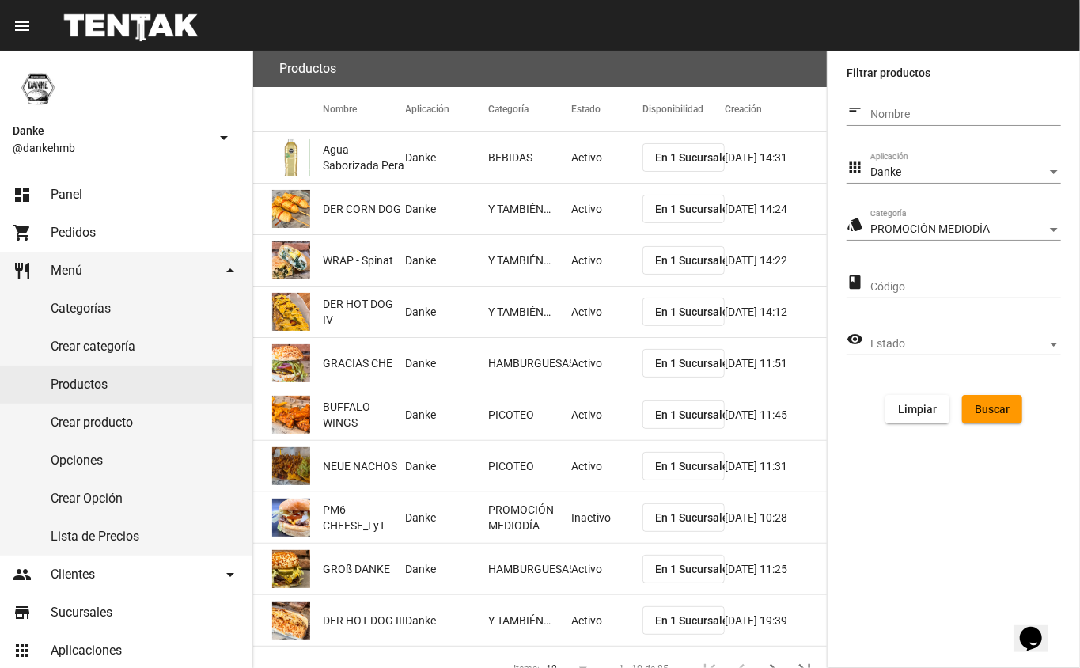
click at [988, 410] on span "Buscar" at bounding box center [992, 409] width 35 height 13
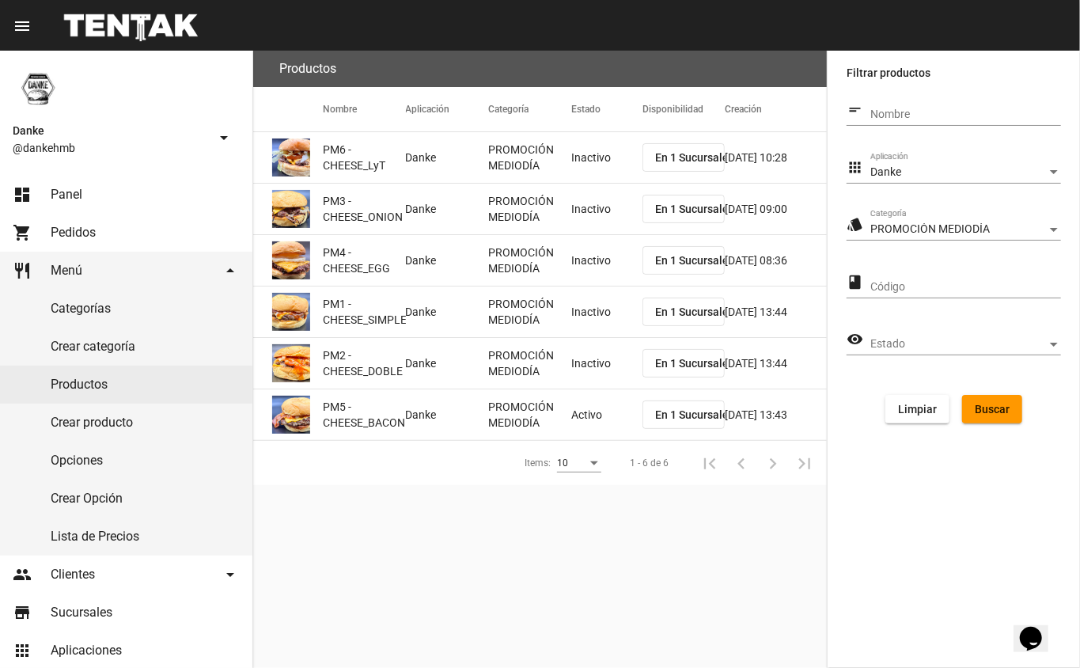
click at [579, 407] on mat-cell "Activo" at bounding box center [606, 414] width 71 height 51
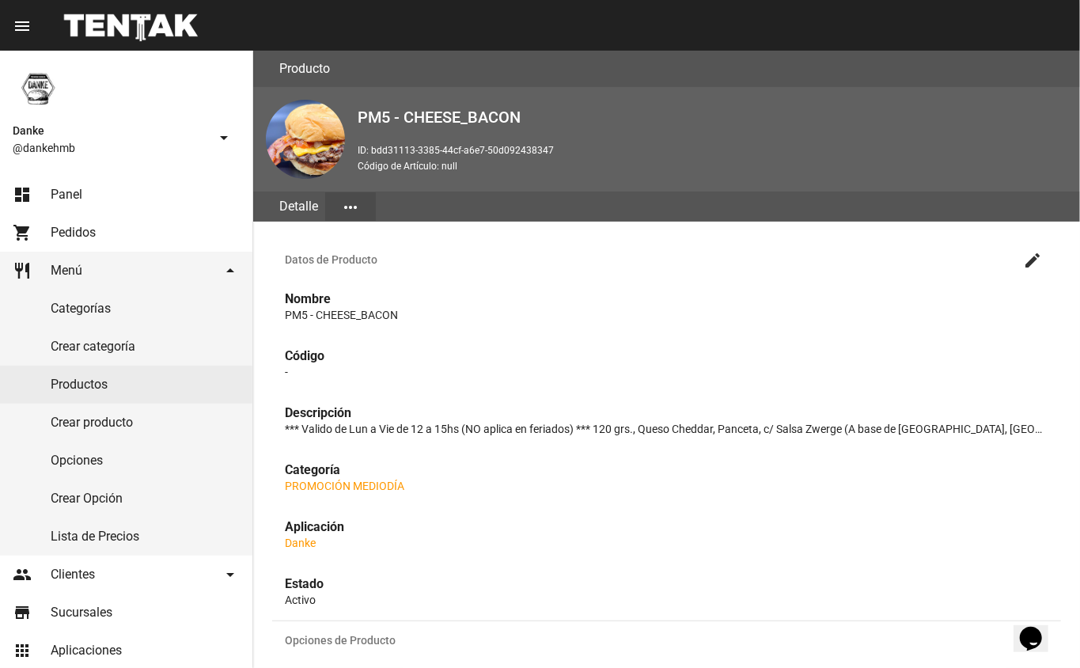
click at [1033, 258] on mat-icon "create" at bounding box center [1032, 260] width 19 height 19
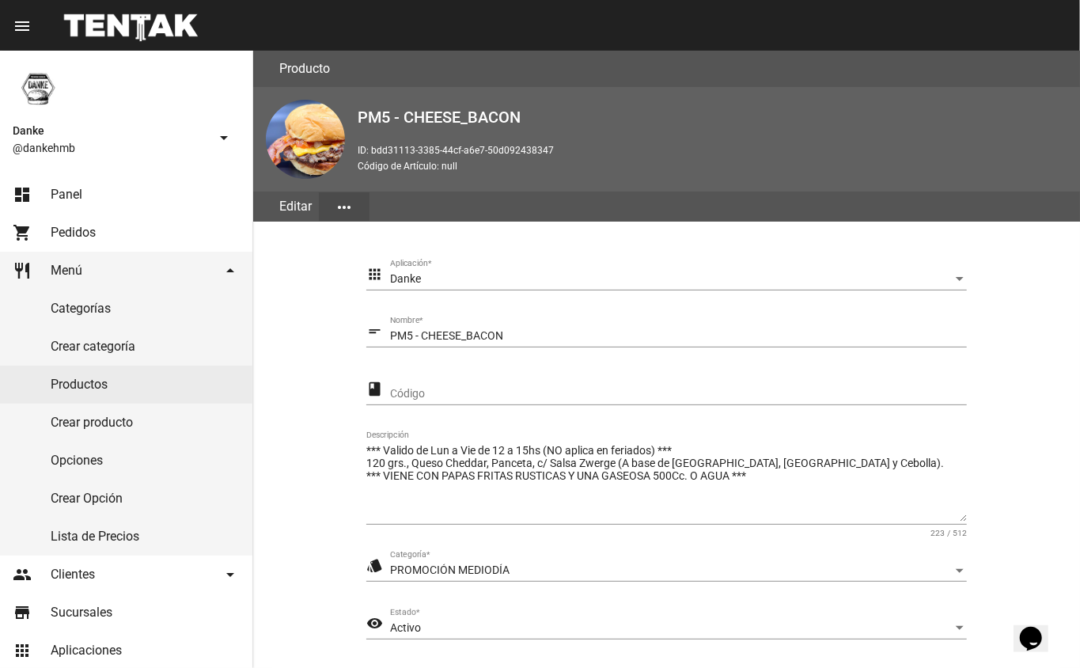
click at [1046, 533] on section "apps Danke Aplicación * short_text PM5 - CHEESE_BACON Nombre * class Código ***…" at bounding box center [666, 490] width 789 height 499
click at [406, 625] on span "Activo" at bounding box center [405, 627] width 31 height 13
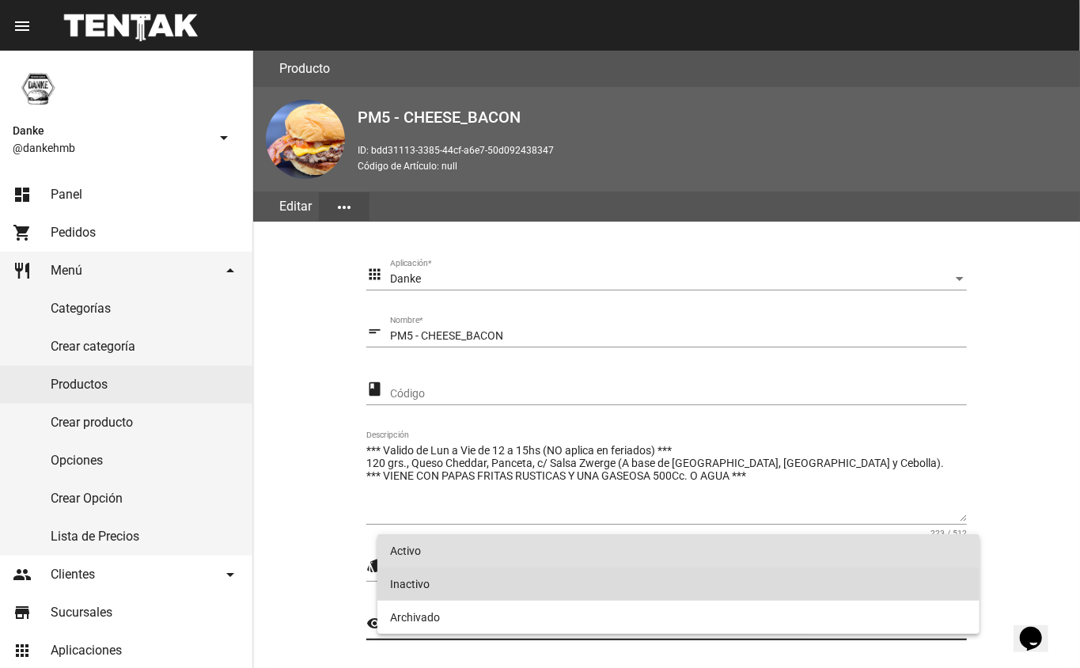
click at [416, 578] on span "Inactivo" at bounding box center [679, 584] width 578 height 33
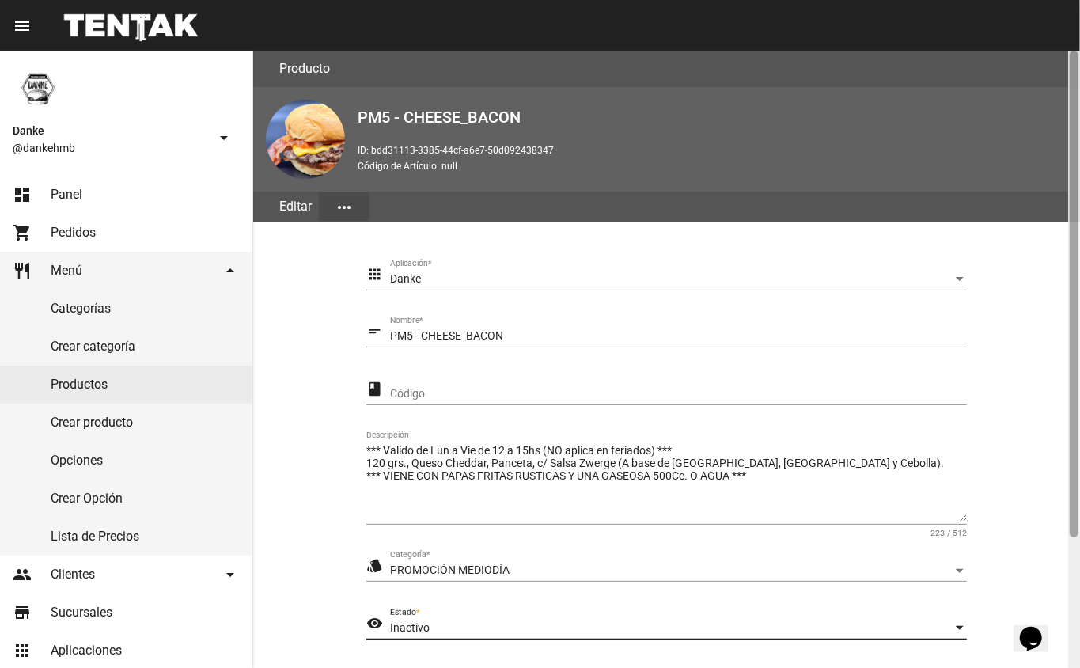
click at [1075, 560] on div at bounding box center [1075, 359] width 12 height 617
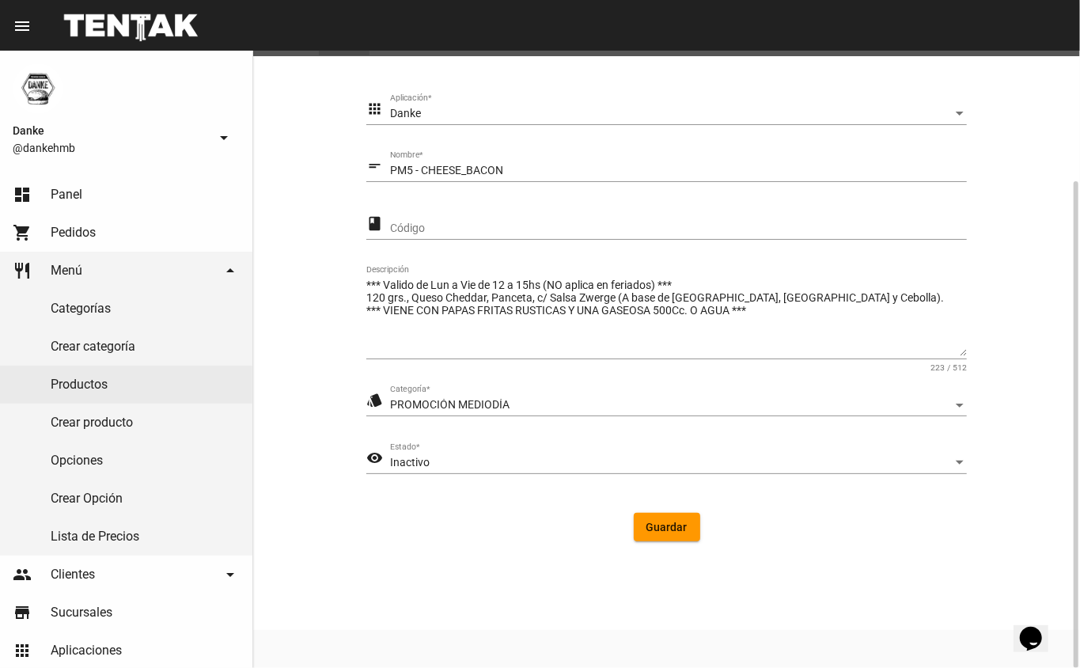
click at [653, 521] on span "Guardar" at bounding box center [667, 527] width 41 height 13
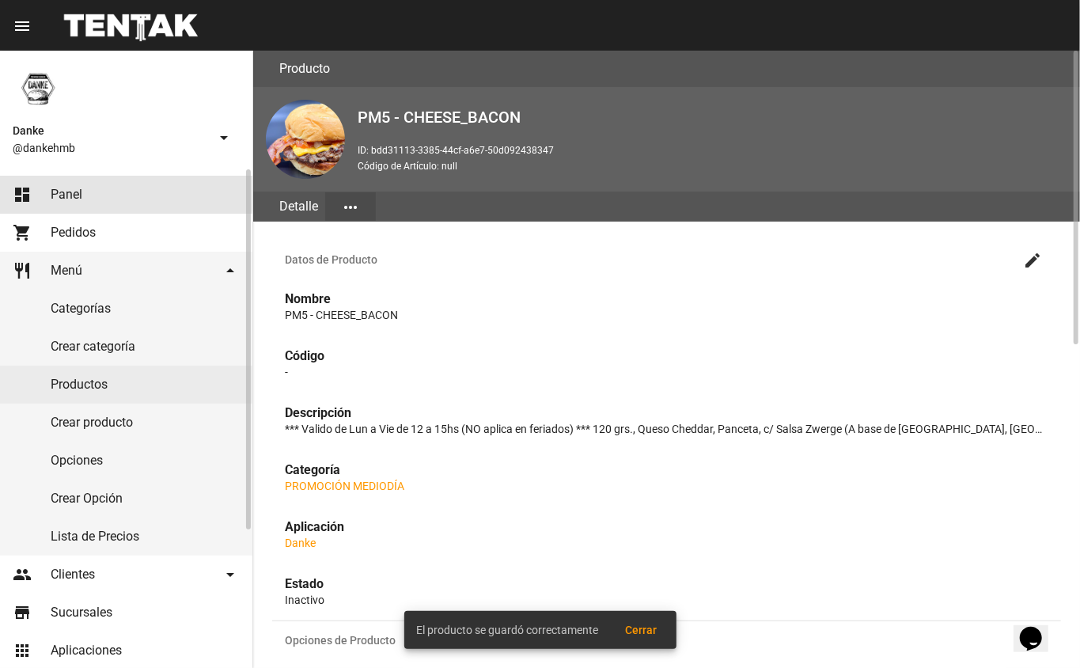
click at [36, 193] on link "dashboard Panel" at bounding box center [126, 195] width 252 height 38
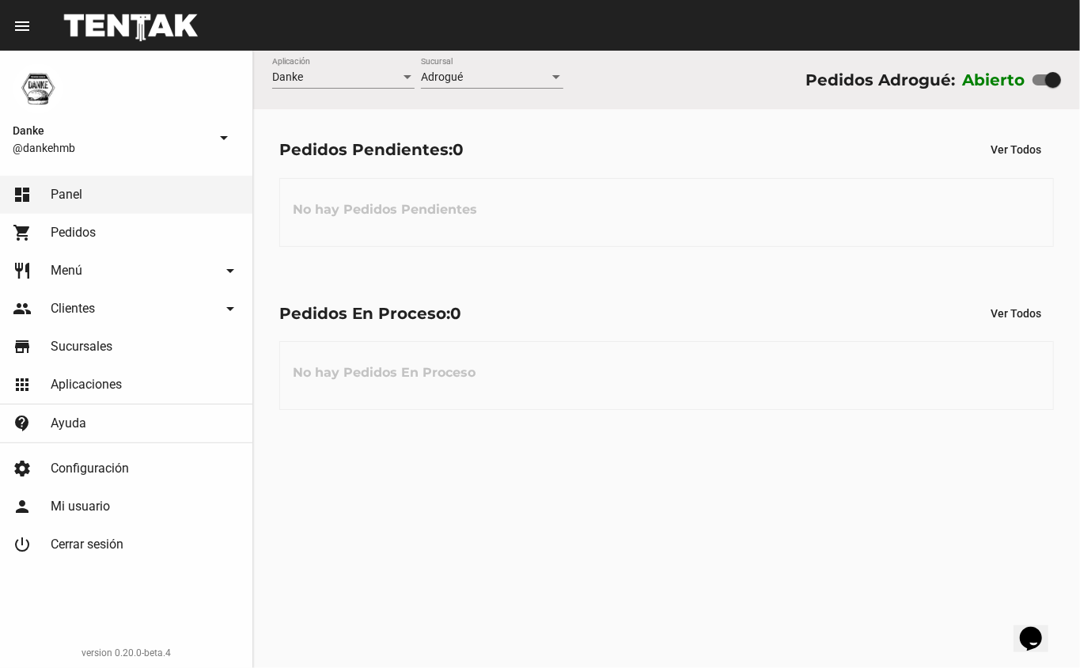
click at [32, 421] on link "contact_support [PERSON_NAME]" at bounding box center [126, 423] width 252 height 38
